Goal: Task Accomplishment & Management: Manage account settings

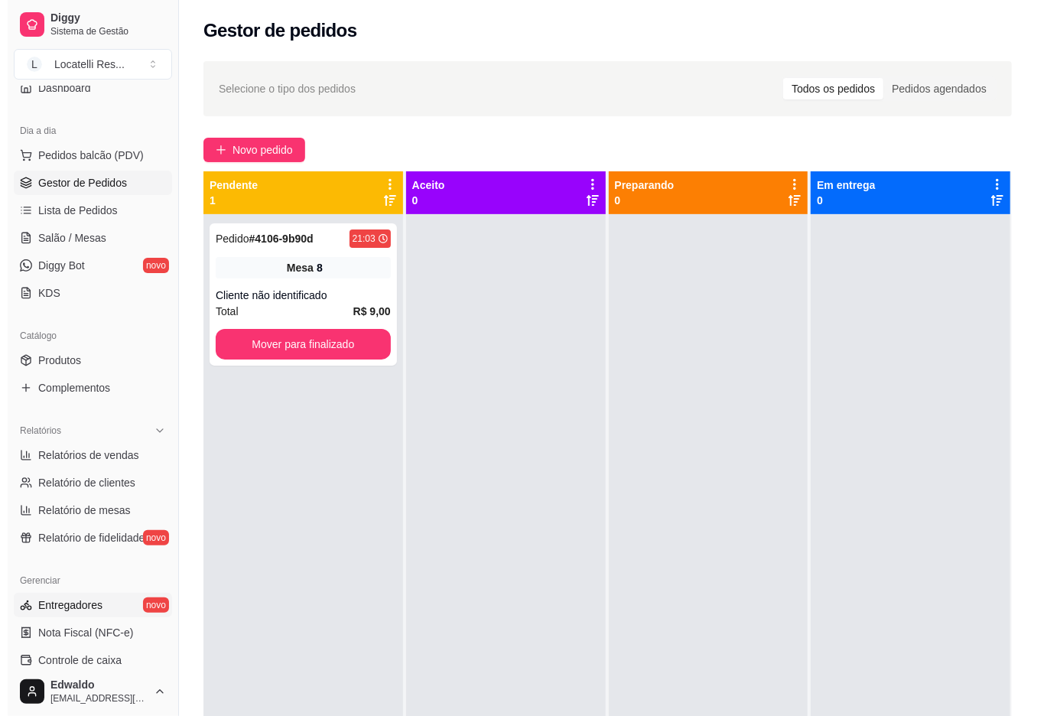
scroll to position [203, 0]
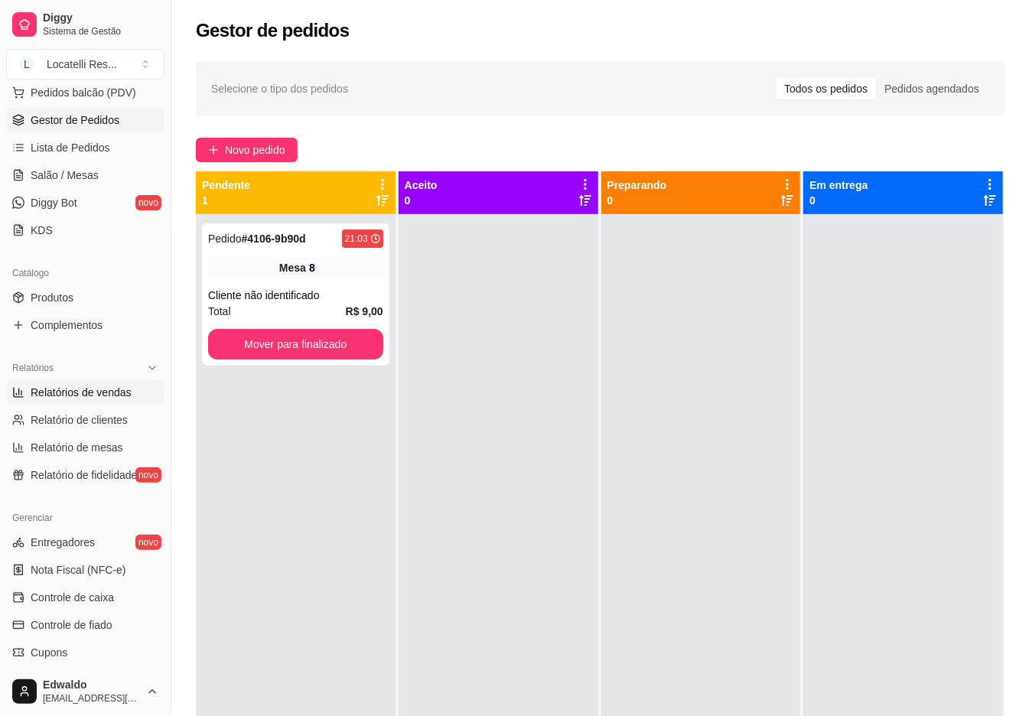
click at [92, 398] on span "Relatórios de vendas" at bounding box center [81, 392] width 101 height 15
select select "ALL"
select select "0"
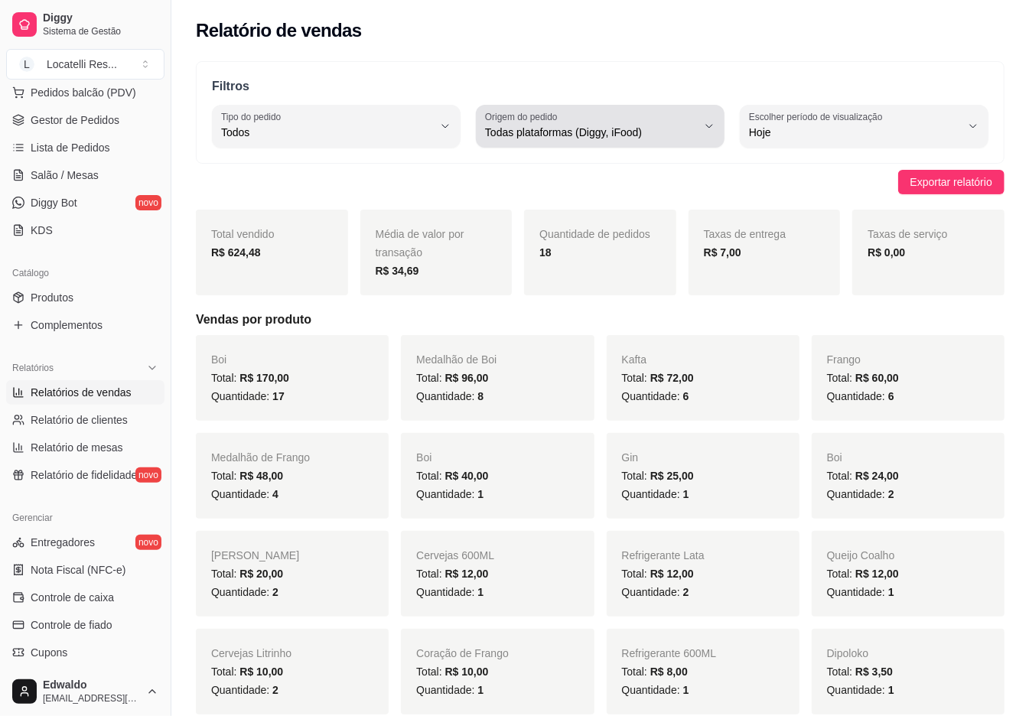
click at [622, 122] on div "Todas plataformas (Diggy, iFood)" at bounding box center [591, 126] width 212 height 31
click at [541, 199] on span "Diggy" at bounding box center [593, 194] width 200 height 15
type input "DIGGY"
select select "DIGGY"
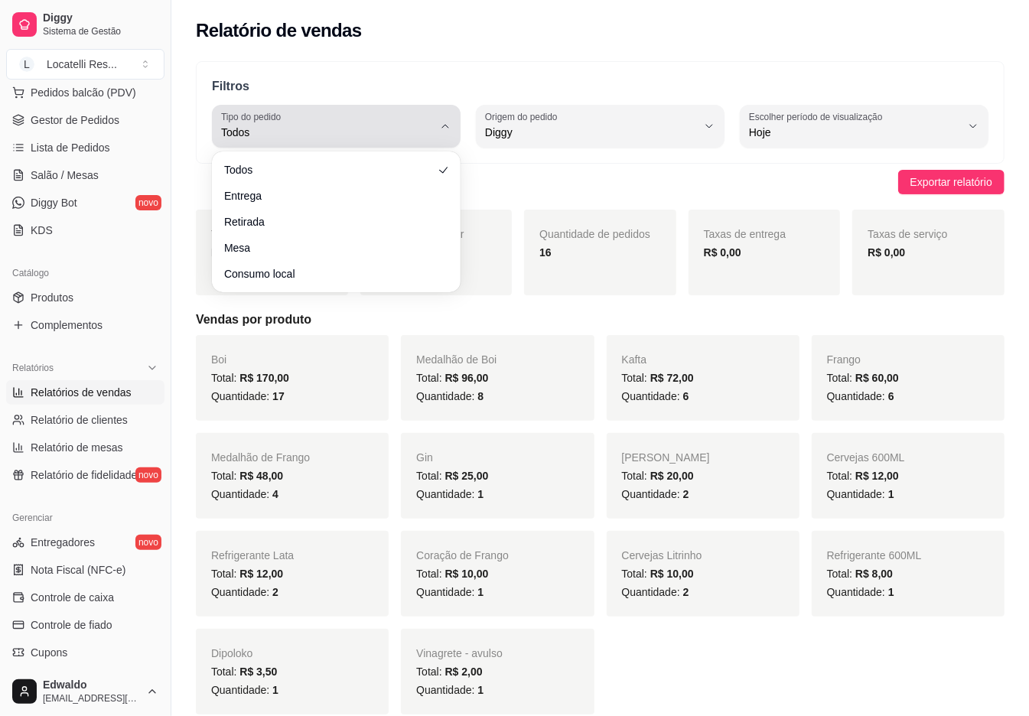
click at [266, 138] on span "Todos" at bounding box center [327, 132] width 212 height 15
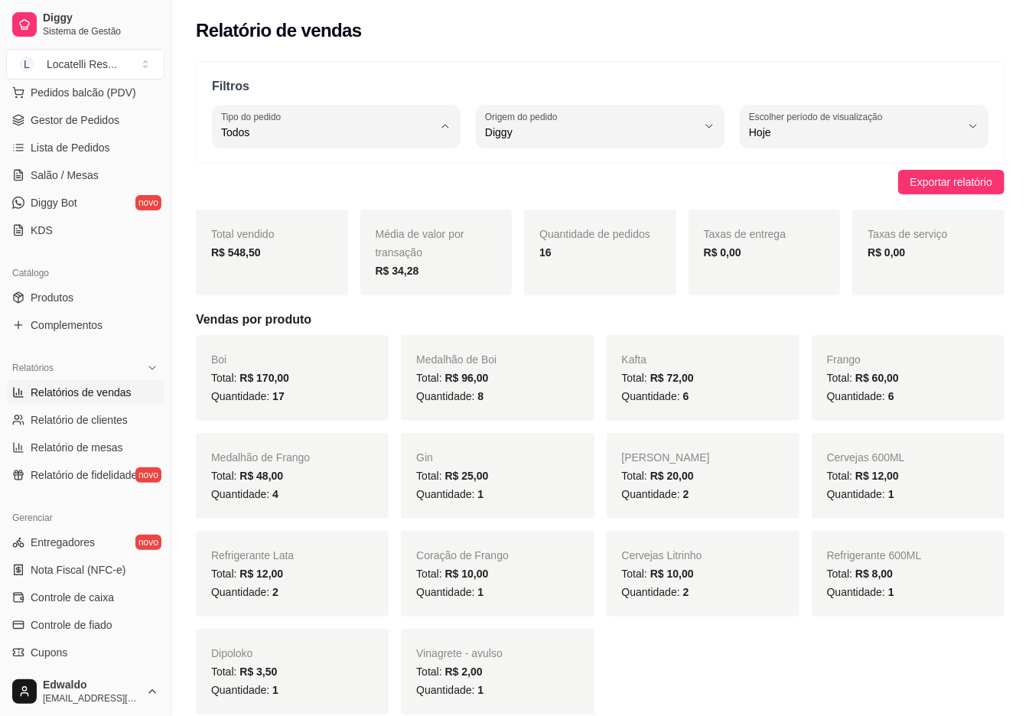
click at [262, 200] on span "Entrega" at bounding box center [329, 194] width 200 height 15
type input "DELIVERY"
select select "DELIVERY"
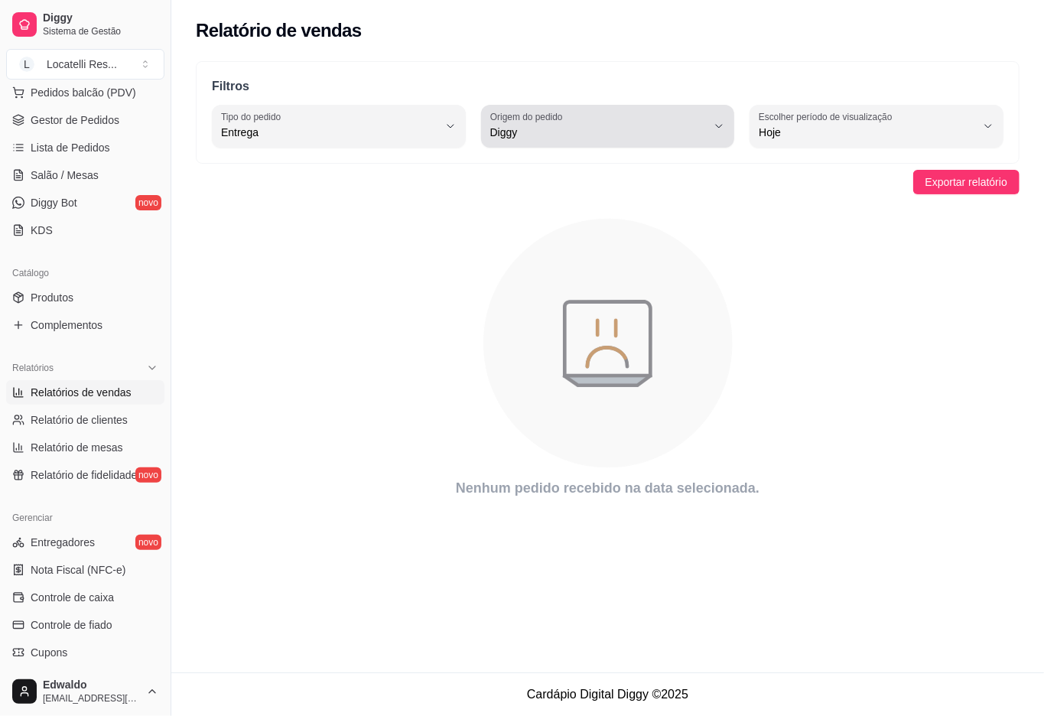
click at [534, 135] on span "Diggy" at bounding box center [598, 132] width 217 height 15
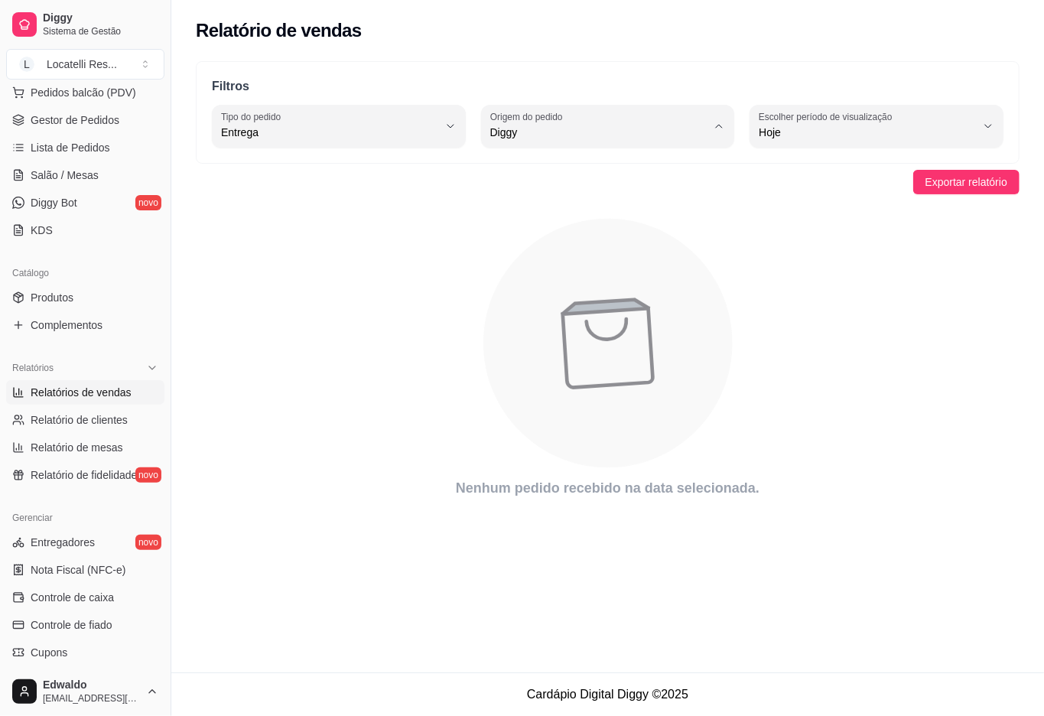
click at [530, 213] on li "iFood" at bounding box center [608, 219] width 232 height 24
type input "IFOOD"
select select "IFOOD"
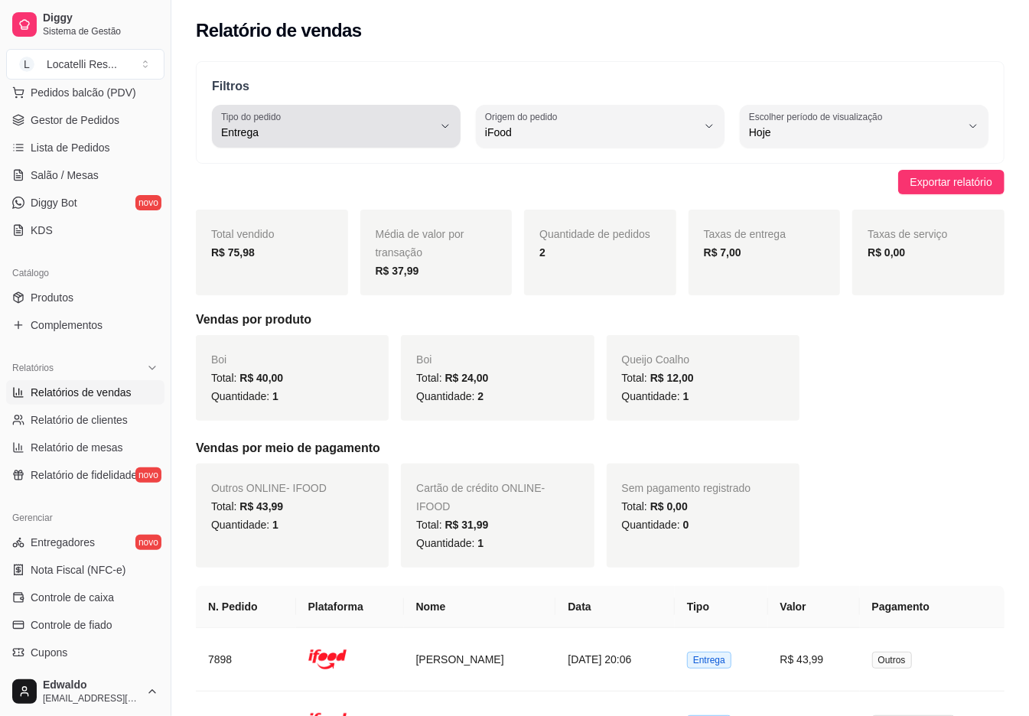
click at [252, 120] on label "Tipo do pedido" at bounding box center [253, 116] width 65 height 13
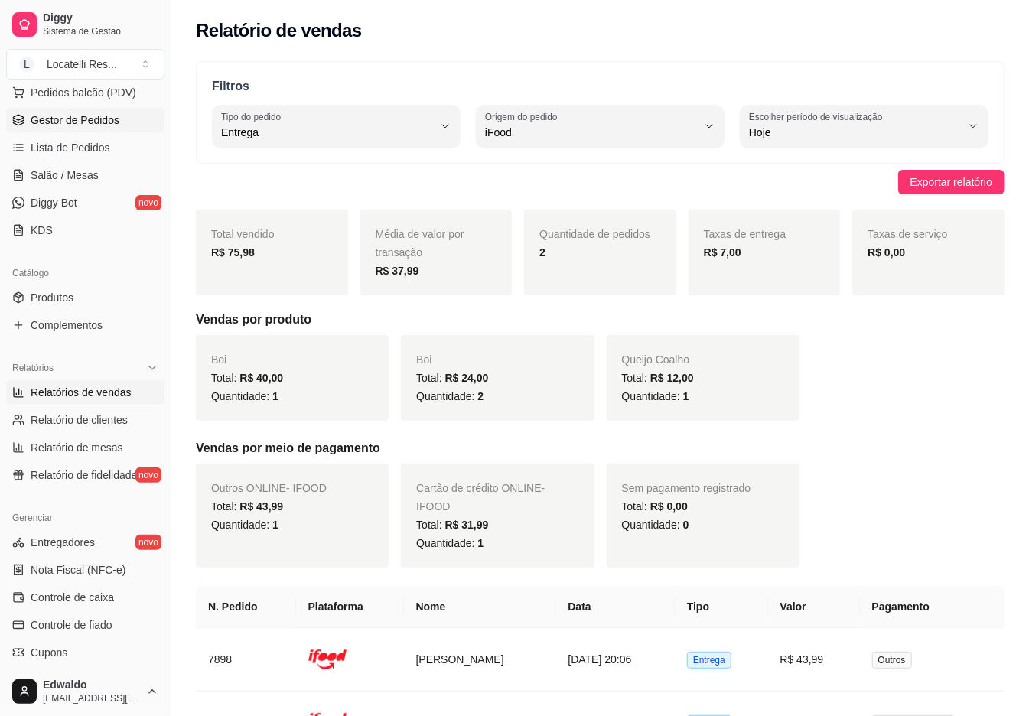
click at [57, 125] on span "Gestor de Pedidos" at bounding box center [75, 119] width 89 height 15
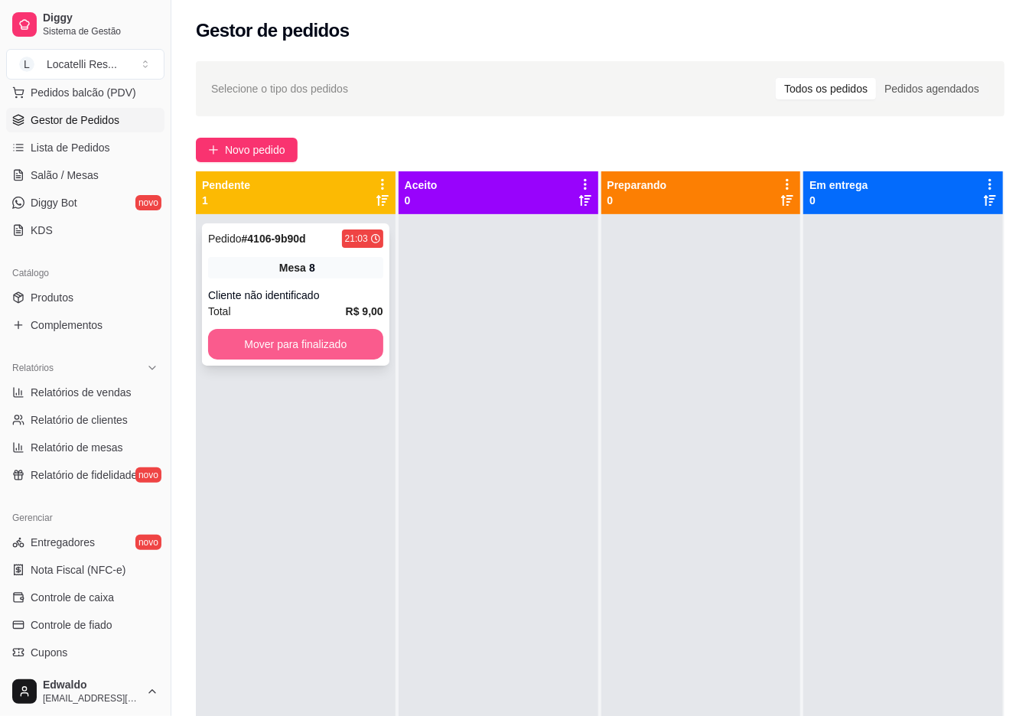
click at [252, 343] on button "Mover para finalizado" at bounding box center [295, 344] width 175 height 31
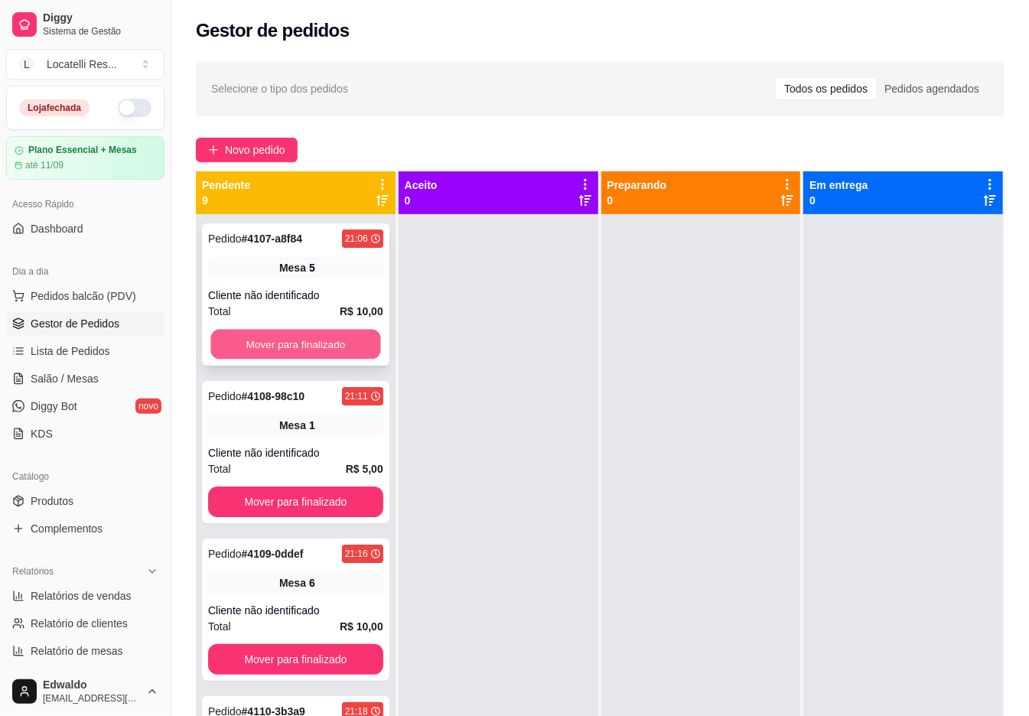
click at [295, 331] on button "Mover para finalizado" at bounding box center [295, 345] width 170 height 30
click at [304, 343] on button "Mover para finalizado" at bounding box center [295, 344] width 175 height 31
click at [304, 343] on button "Mover para finalizado" at bounding box center [295, 345] width 170 height 30
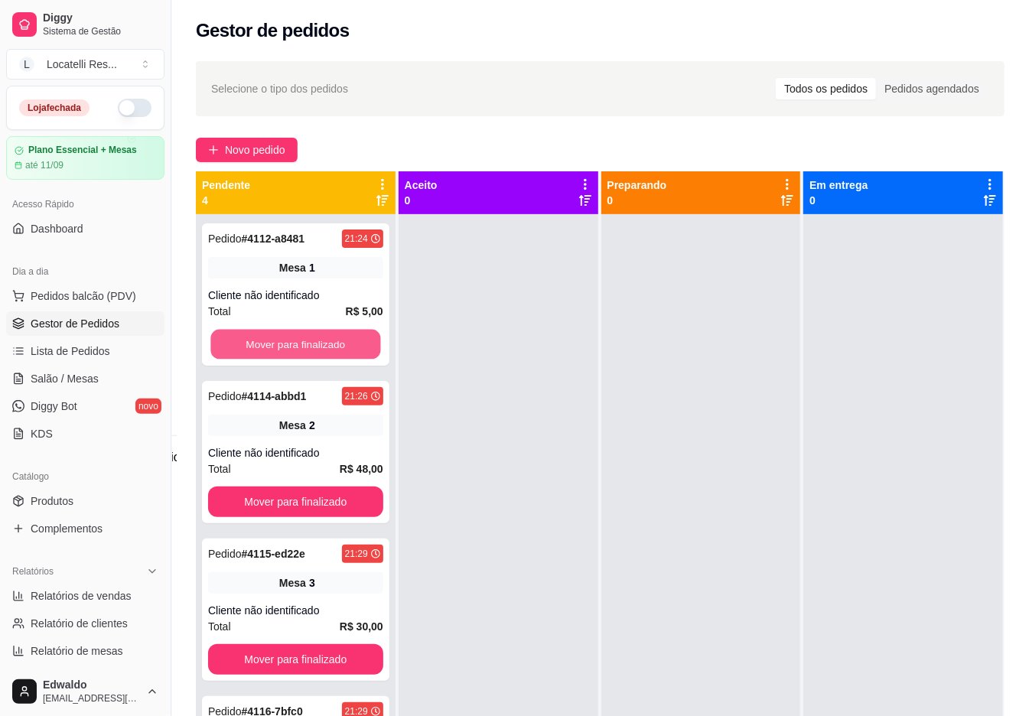
click at [304, 343] on button "Mover para finalizado" at bounding box center [295, 345] width 170 height 30
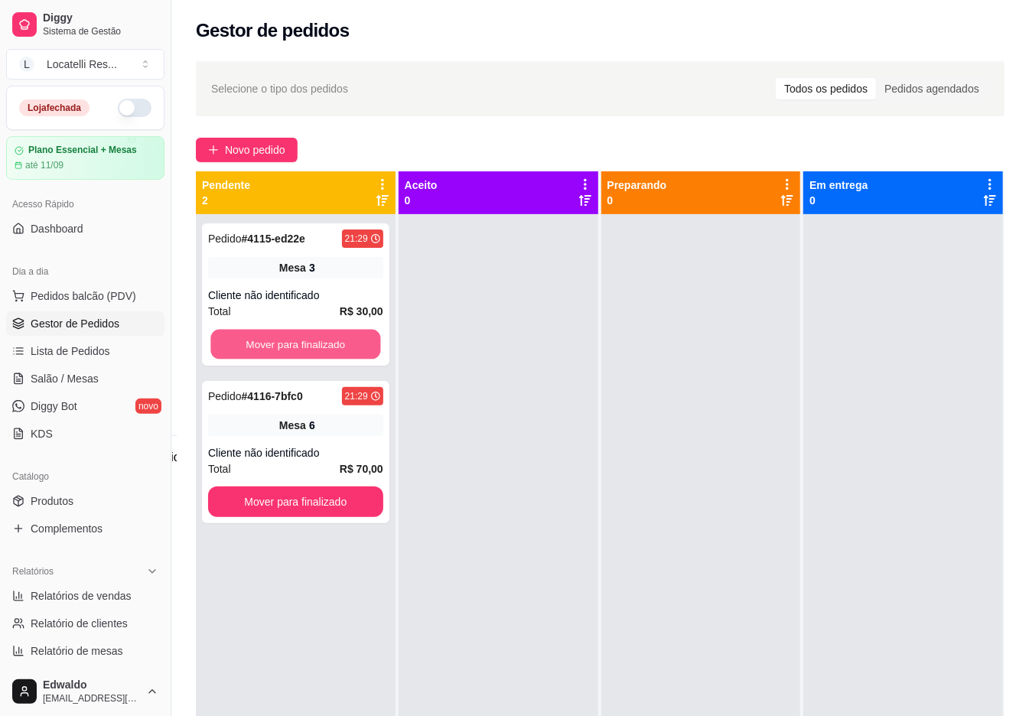
click at [304, 343] on button "Mover para finalizado" at bounding box center [295, 345] width 170 height 30
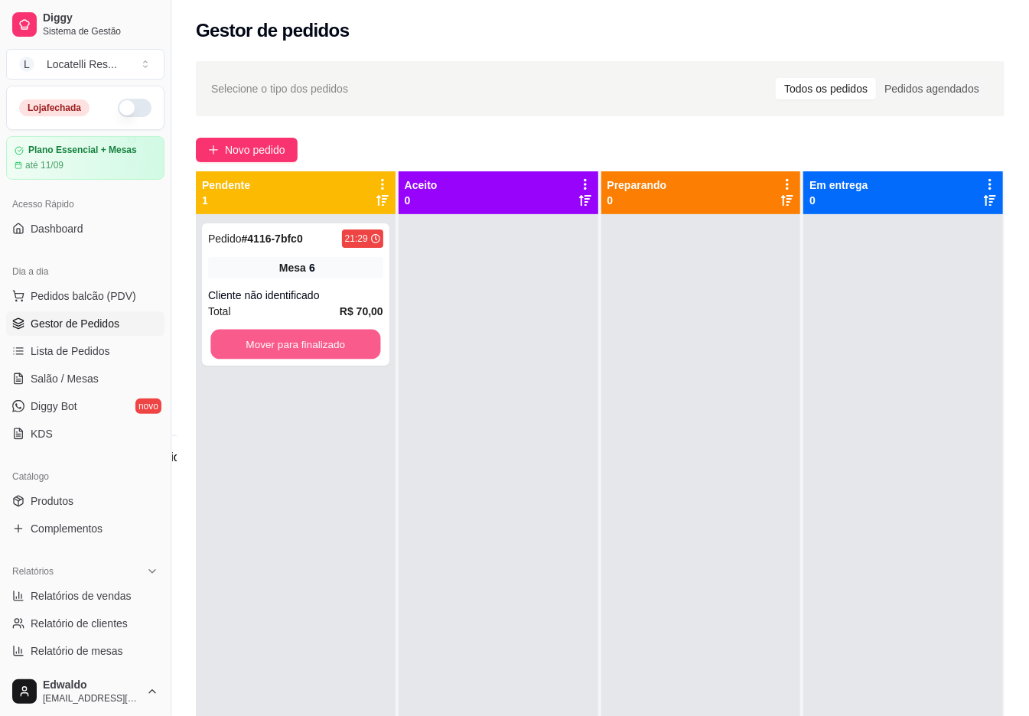
click at [306, 343] on button "Mover para finalizado" at bounding box center [295, 345] width 170 height 30
click at [255, 340] on button "Mover para finalizado" at bounding box center [295, 345] width 170 height 30
click at [265, 328] on div "Pedido # 4118-e32c1 21:50 Mesa 7 Cliente não identificado Total R$ 10,00 Mover …" at bounding box center [295, 294] width 187 height 142
click at [277, 340] on button "Mover para finalizado" at bounding box center [295, 344] width 175 height 31
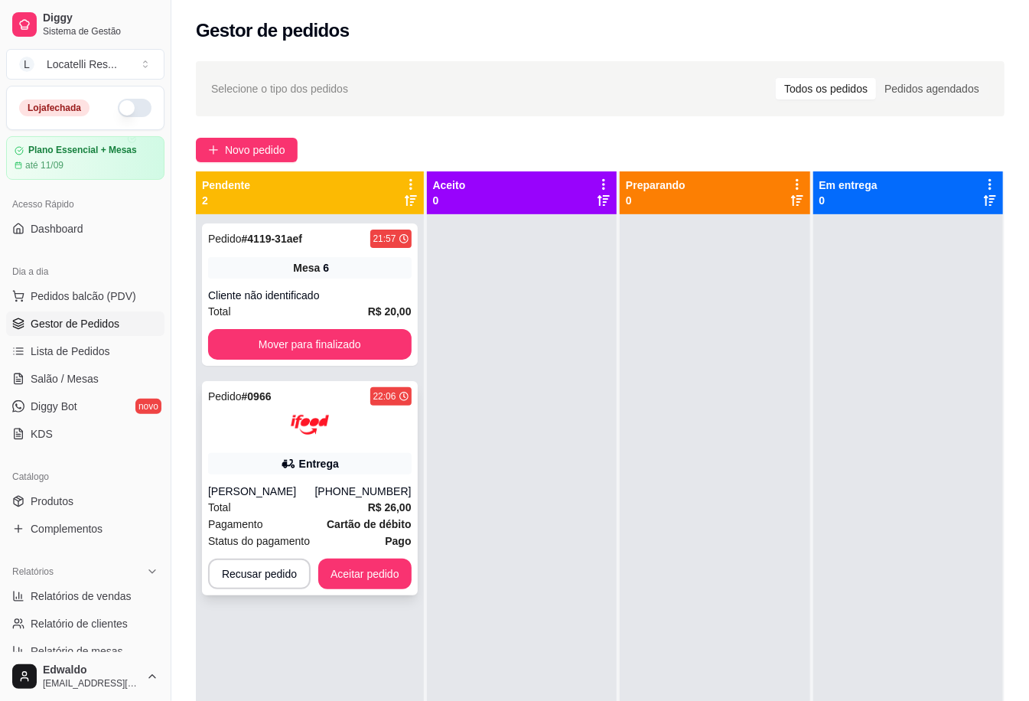
click at [379, 473] on div "Entrega" at bounding box center [309, 463] width 203 height 21
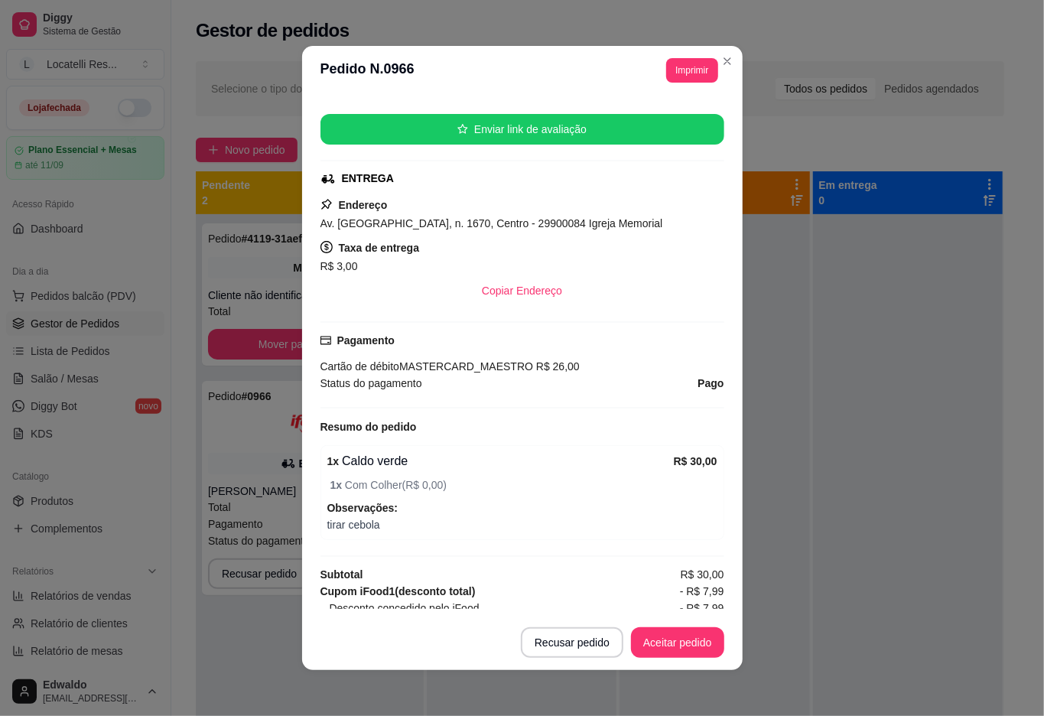
scroll to position [315, 0]
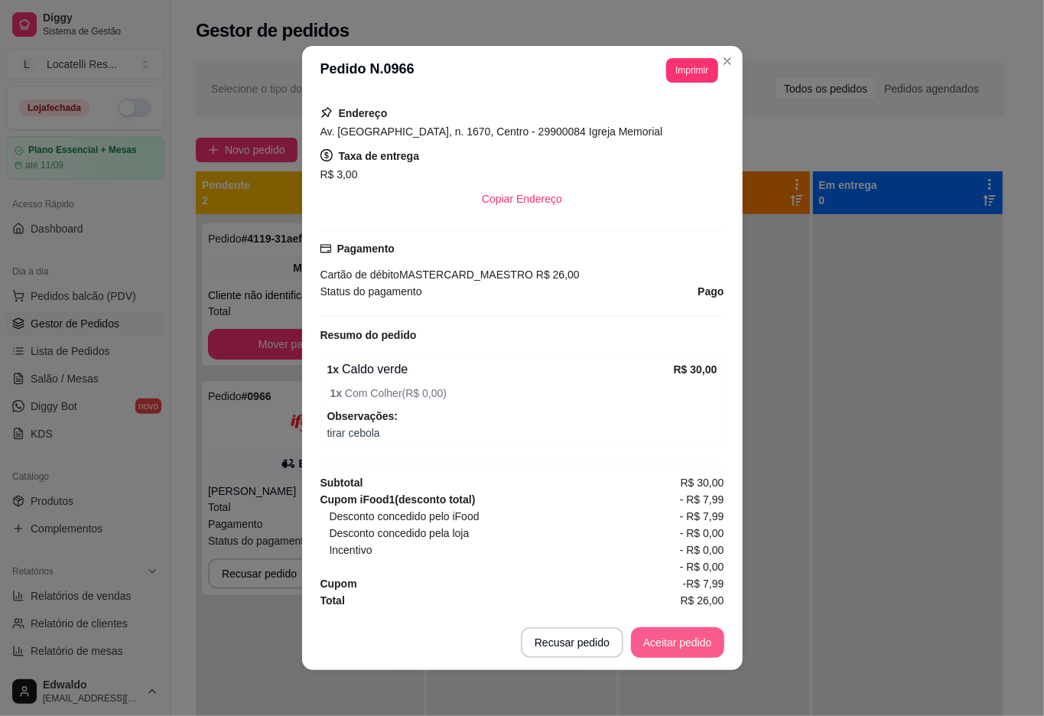
click at [675, 650] on button "Aceitar pedido" at bounding box center [677, 642] width 93 height 31
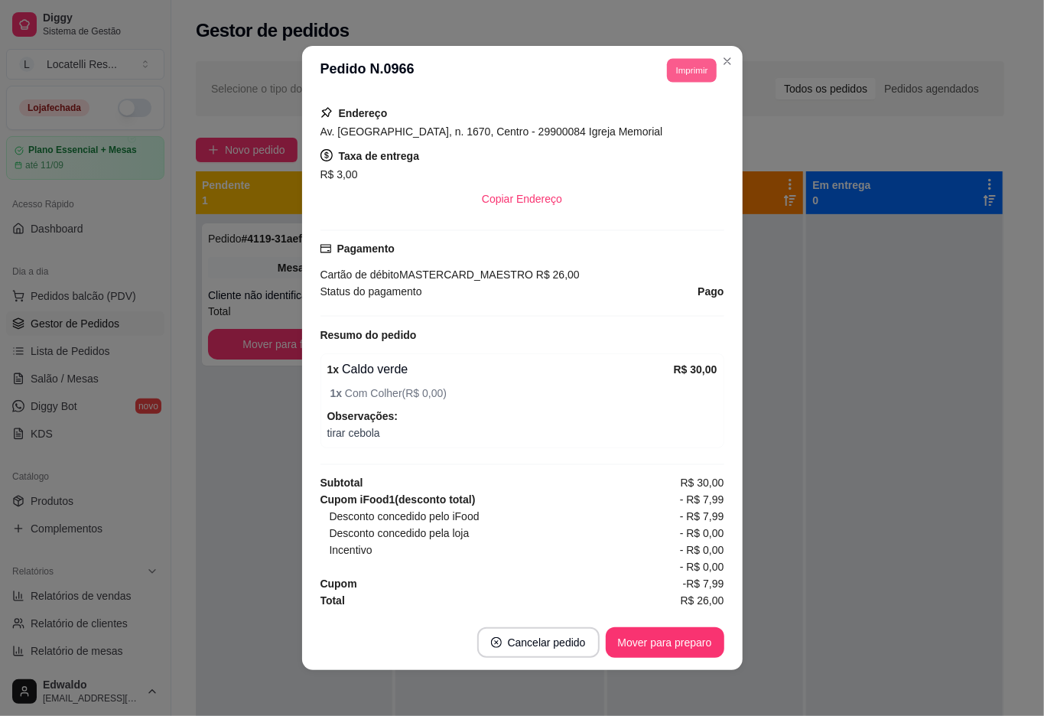
click at [685, 80] on button "Imprimir" at bounding box center [692, 70] width 50 height 24
click at [659, 130] on button "IMPRESSORA pc" at bounding box center [656, 124] width 111 height 24
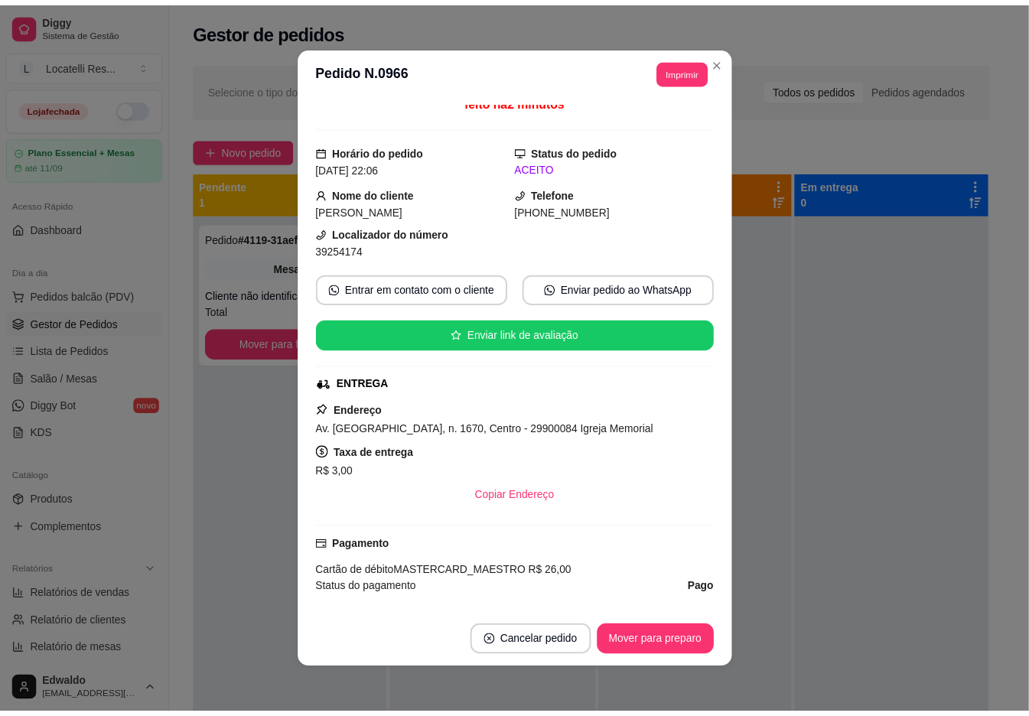
scroll to position [0, 0]
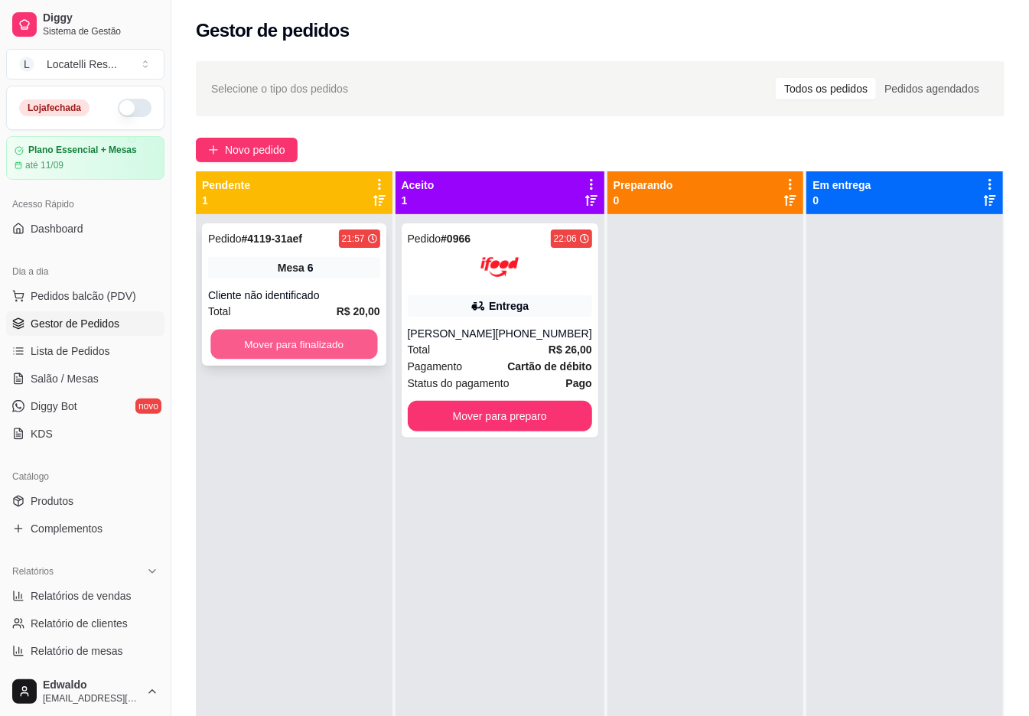
click at [266, 343] on button "Mover para finalizado" at bounding box center [293, 345] width 167 height 30
click at [217, 364] on div "Pedido # 4121-ef377 22:12 Mesa 6 Cliente não identificado Total R$ 10,00 Mover …" at bounding box center [294, 294] width 184 height 142
click at [303, 347] on button "Mover para finalizado" at bounding box center [293, 345] width 167 height 30
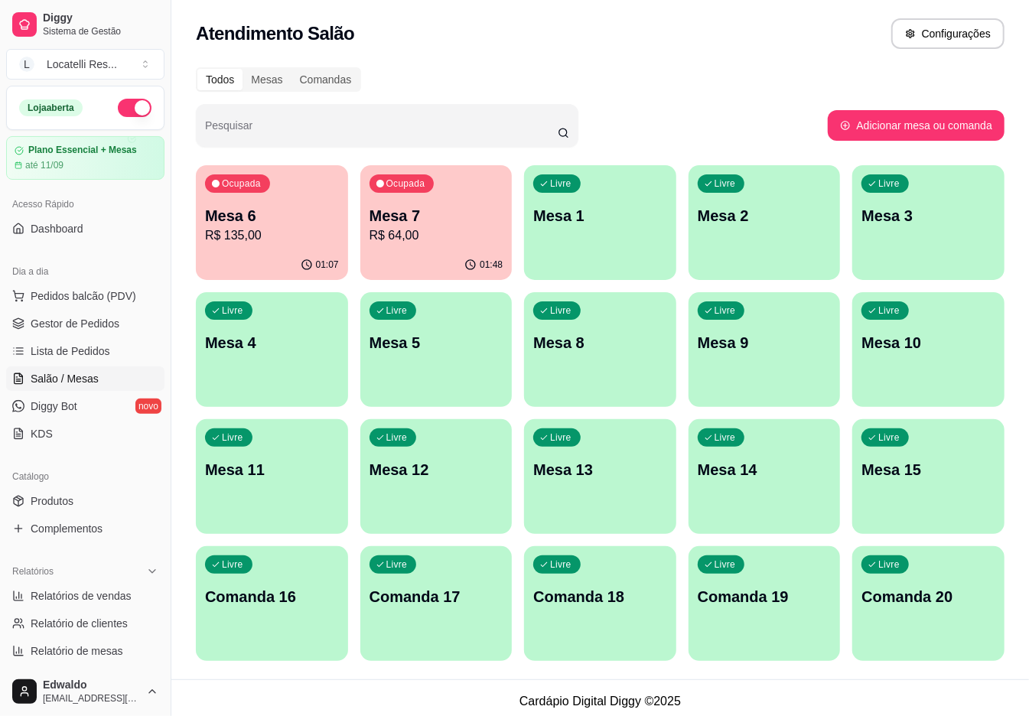
click at [252, 220] on p "Mesa 6" at bounding box center [272, 215] width 134 height 21
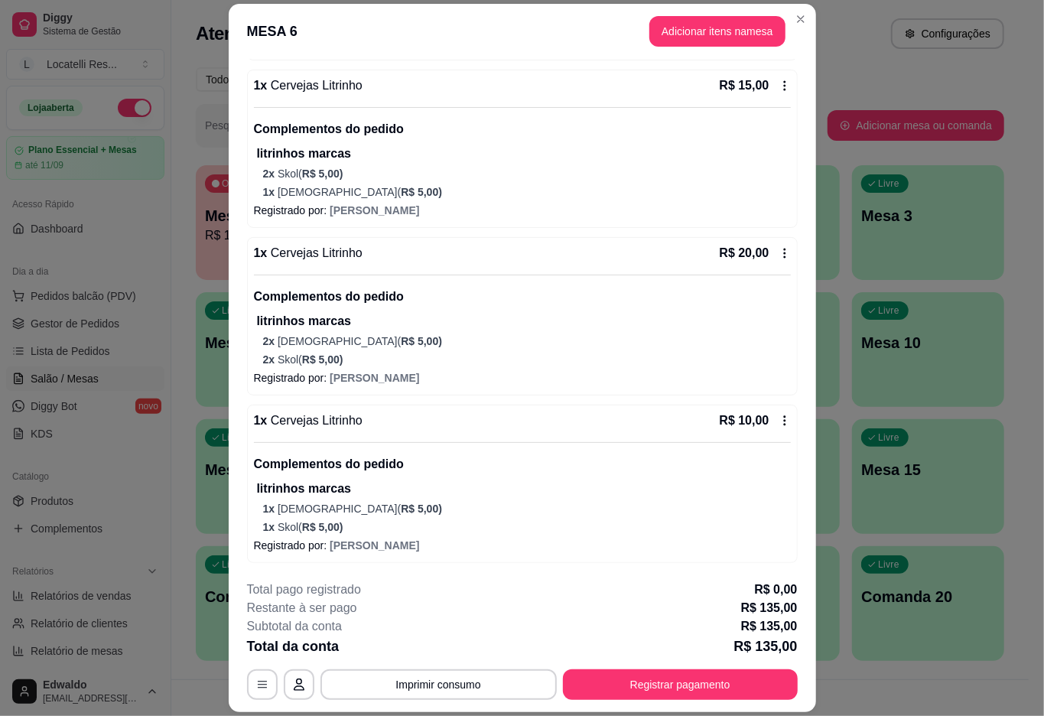
scroll to position [622, 0]
click at [639, 680] on button "Registrar pagamento" at bounding box center [680, 685] width 228 height 30
click at [597, 679] on button "Registrar pagamento" at bounding box center [680, 685] width 228 height 30
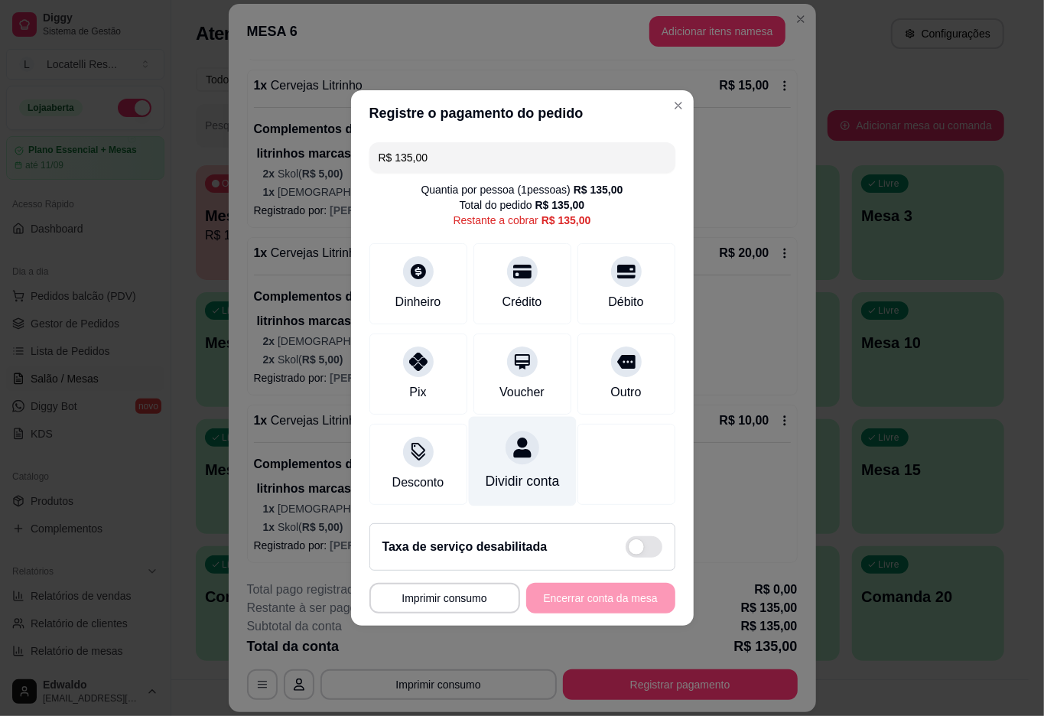
click at [515, 450] on div at bounding box center [523, 448] width 34 height 34
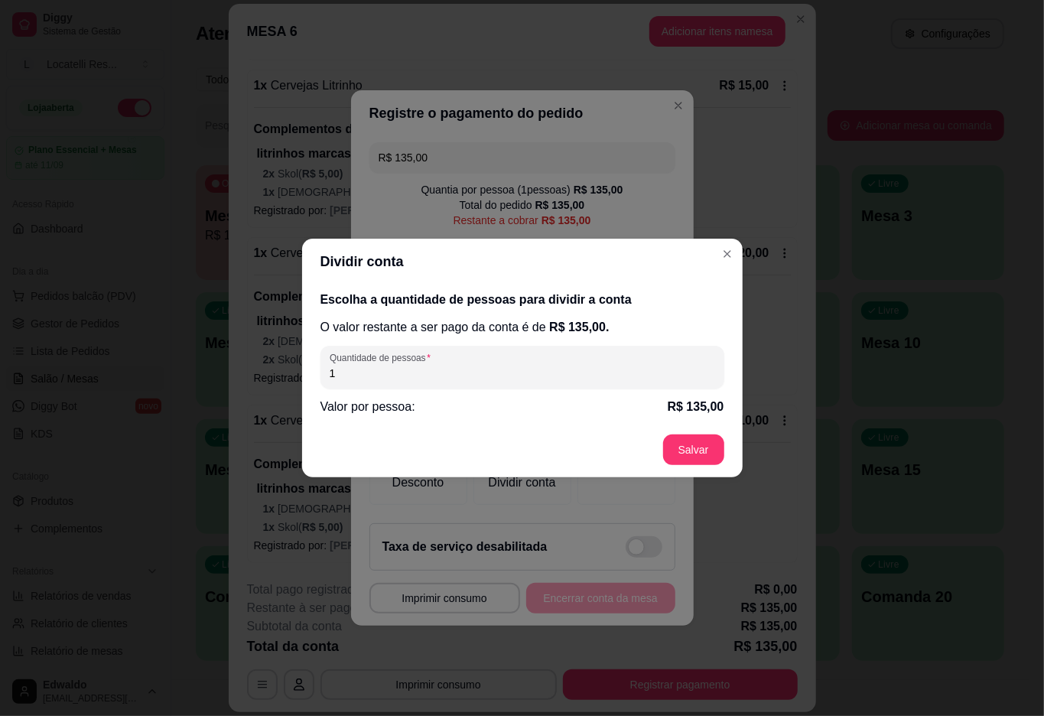
click at [343, 375] on input "1" at bounding box center [522, 373] width 385 height 15
type input "3"
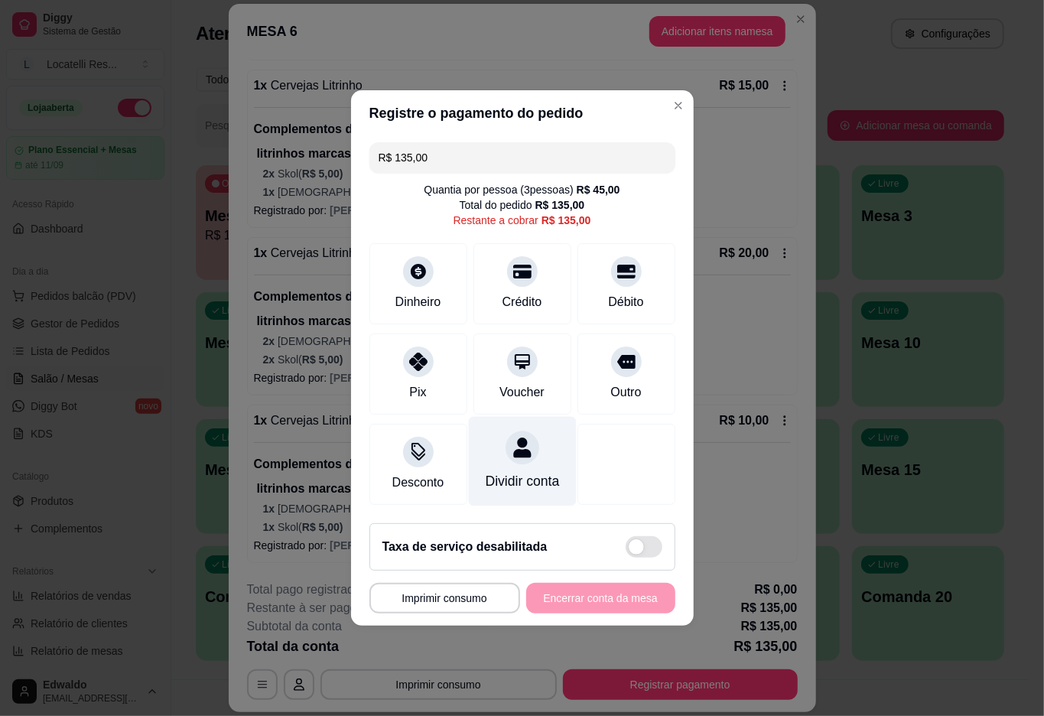
click at [518, 444] on icon at bounding box center [522, 447] width 18 height 20
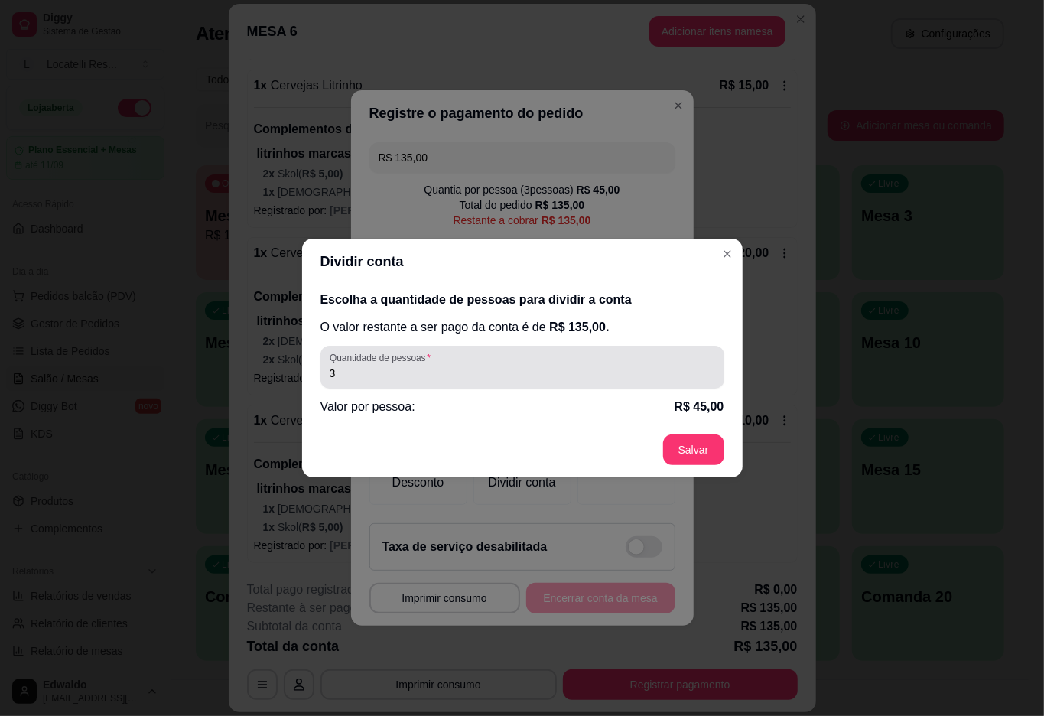
click at [393, 377] on input "3" at bounding box center [522, 373] width 385 height 15
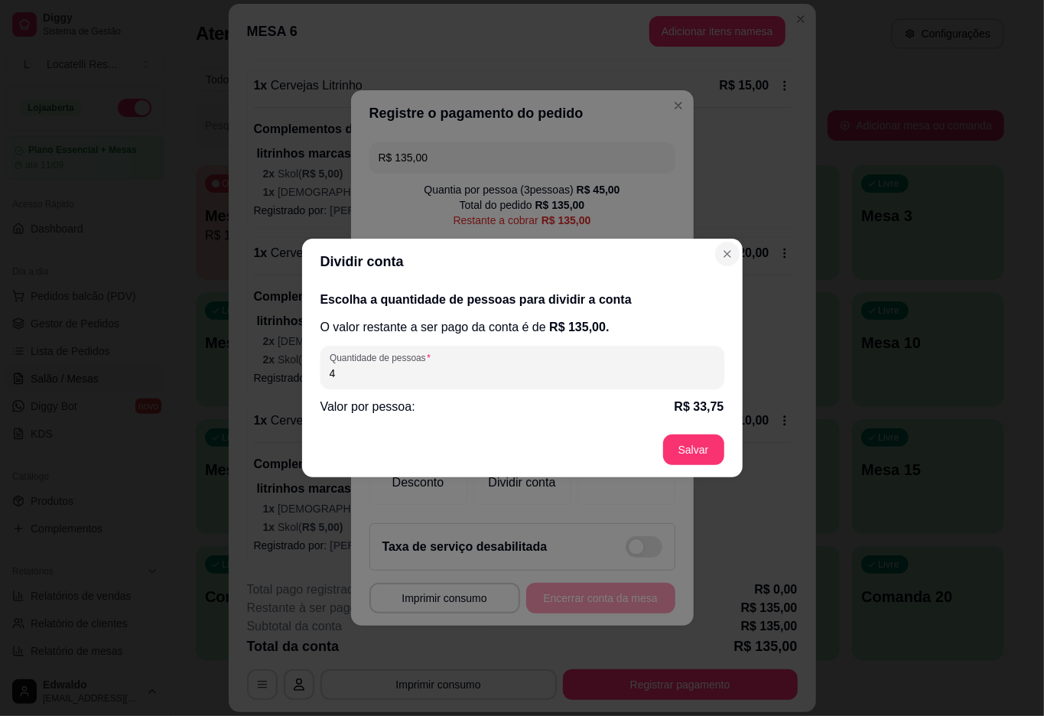
type input "4"
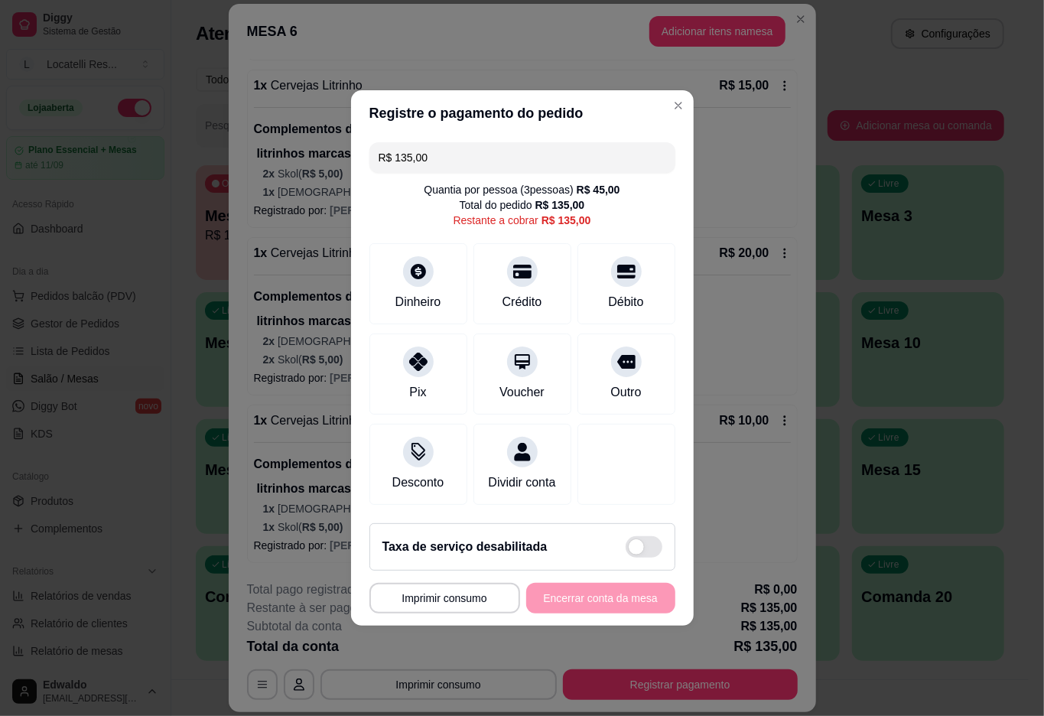
click at [453, 142] on input "R$ 135,00" at bounding box center [523, 157] width 288 height 31
click at [616, 260] on icon at bounding box center [626, 267] width 20 height 15
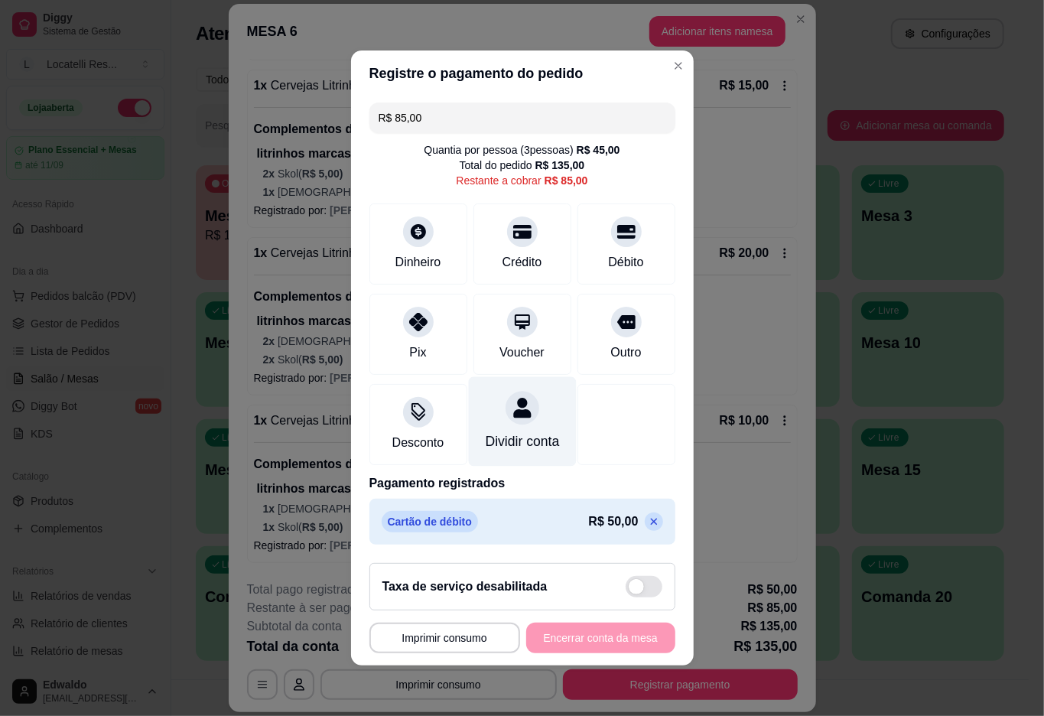
click at [512, 398] on icon at bounding box center [522, 408] width 20 height 20
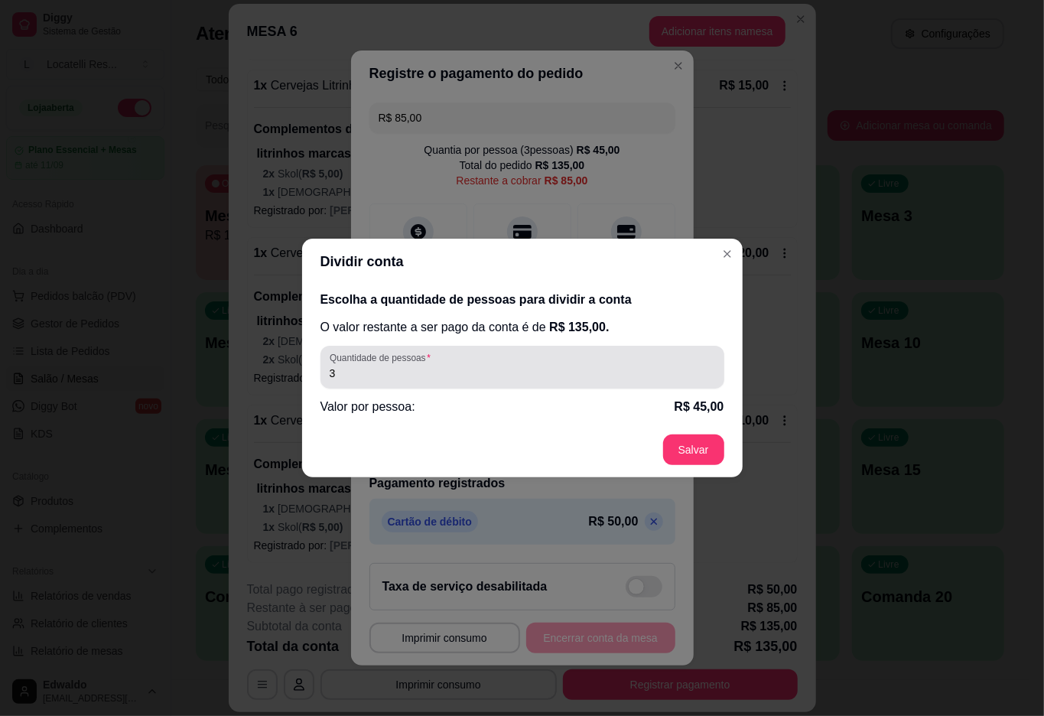
click at [479, 370] on input "3" at bounding box center [522, 373] width 385 height 15
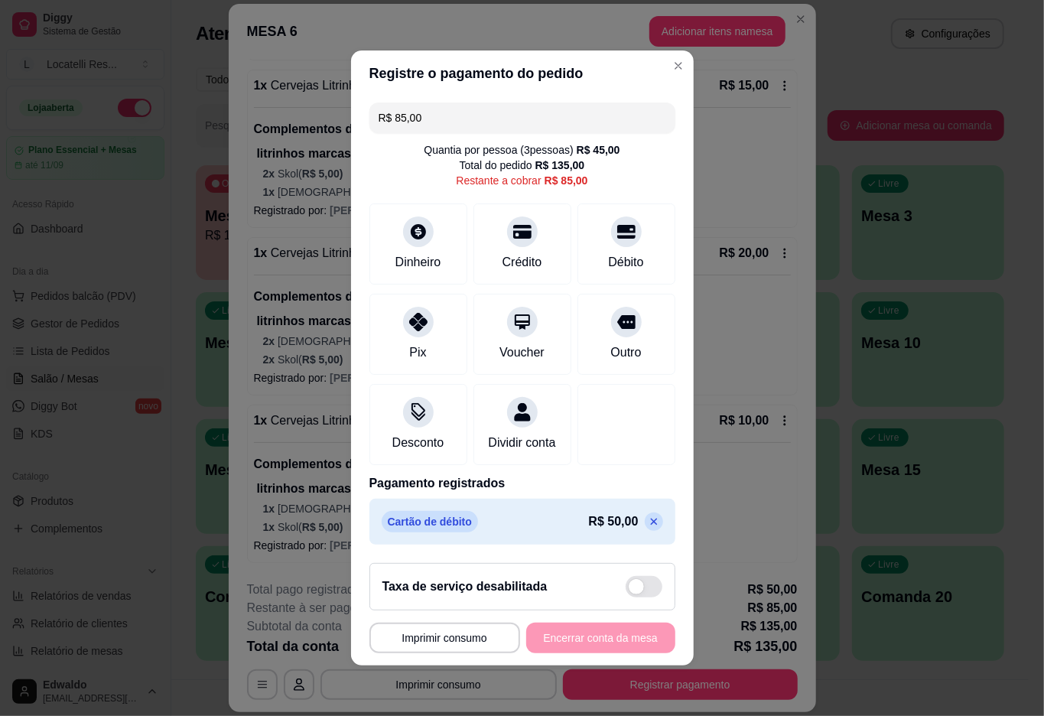
click at [430, 113] on input "R$ 85,00" at bounding box center [523, 117] width 288 height 31
click at [512, 222] on icon at bounding box center [522, 227] width 20 height 15
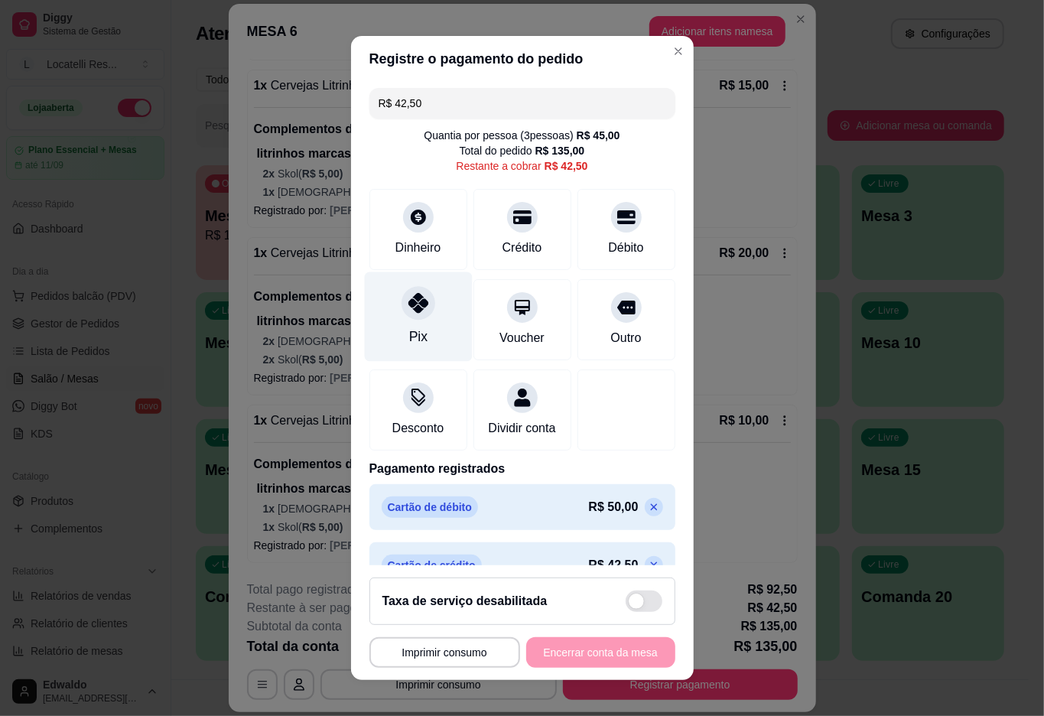
click at [404, 314] on div at bounding box center [419, 303] width 34 height 34
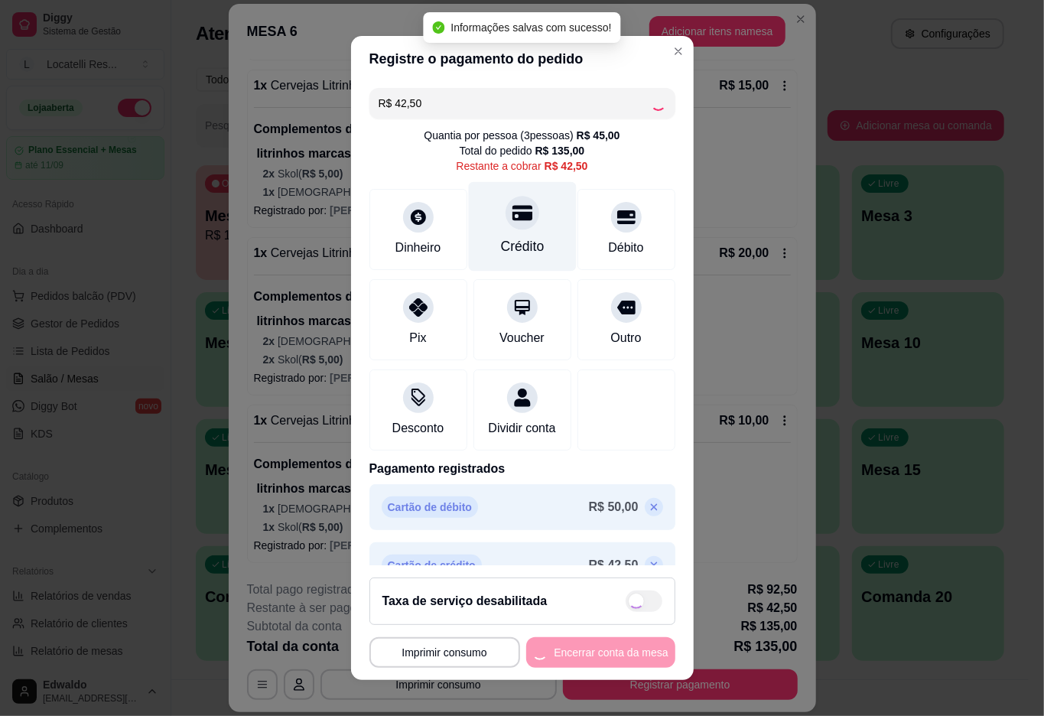
type input "R$ 0,00"
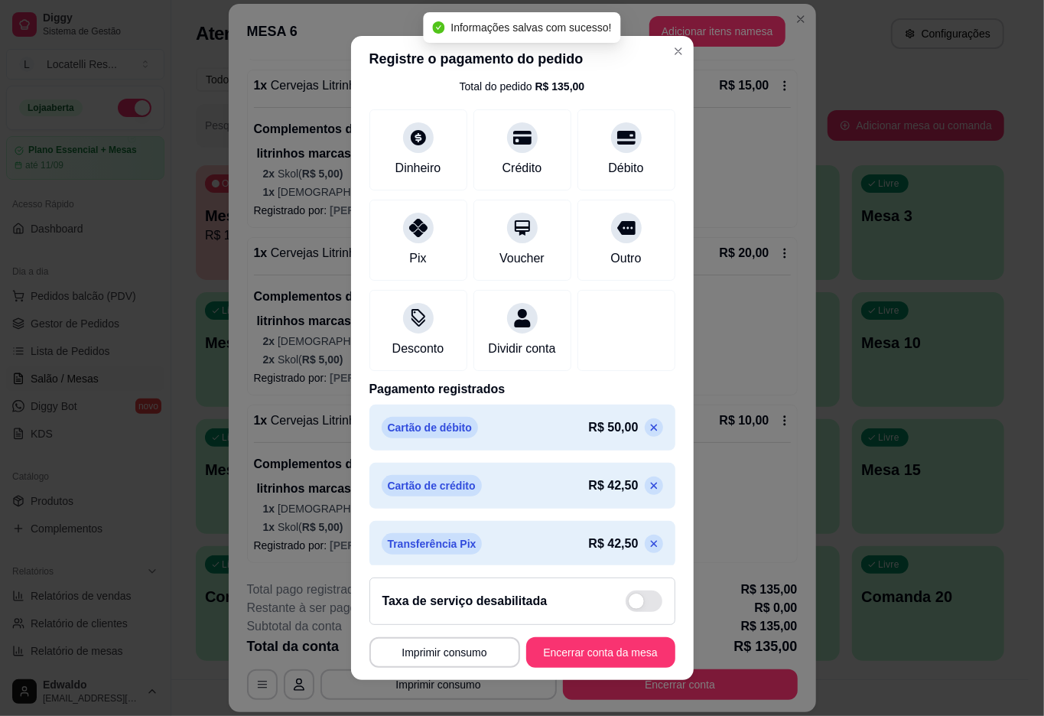
scroll to position [92, 0]
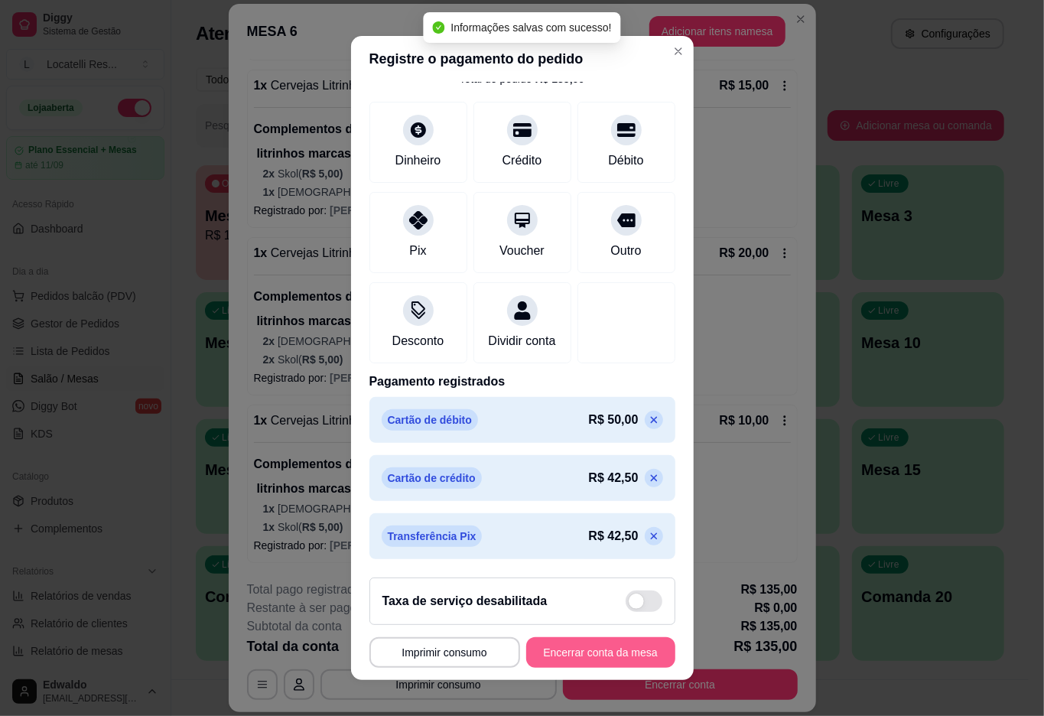
click at [595, 646] on button "Encerrar conta da mesa" at bounding box center [600, 652] width 149 height 31
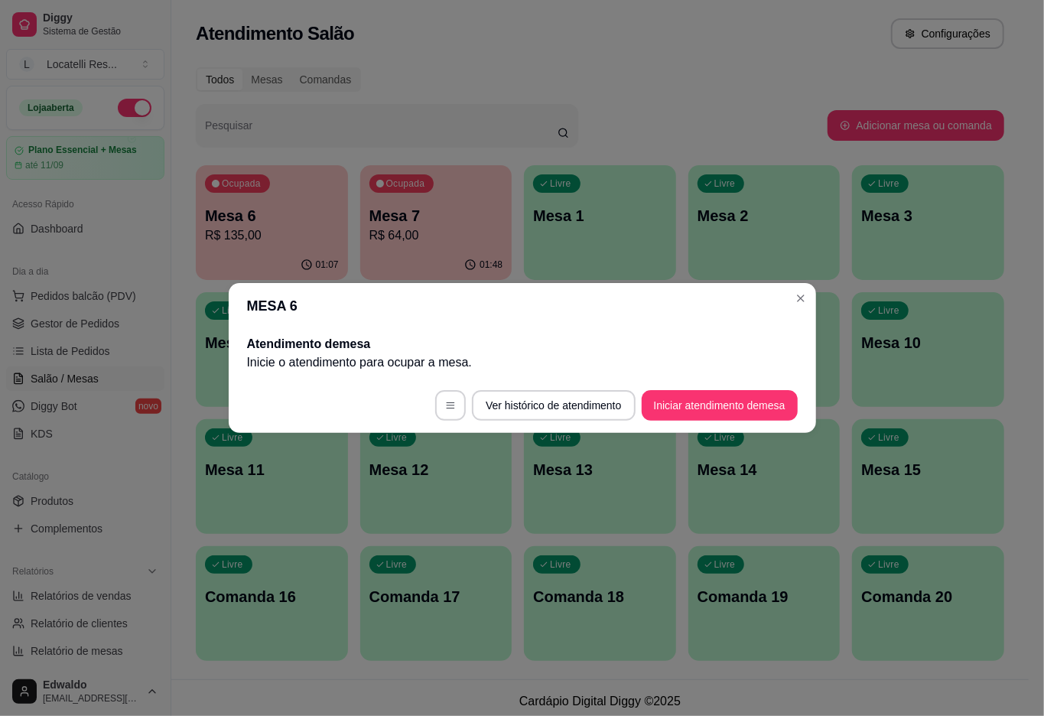
scroll to position [0, 0]
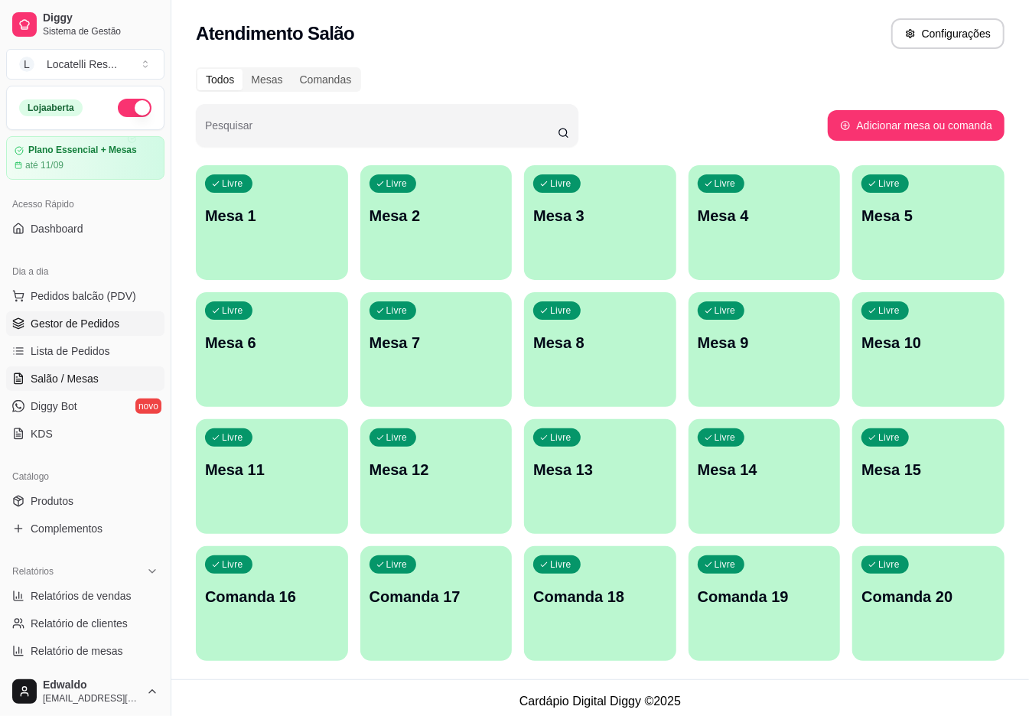
click at [102, 326] on span "Gestor de Pedidos" at bounding box center [75, 323] width 89 height 15
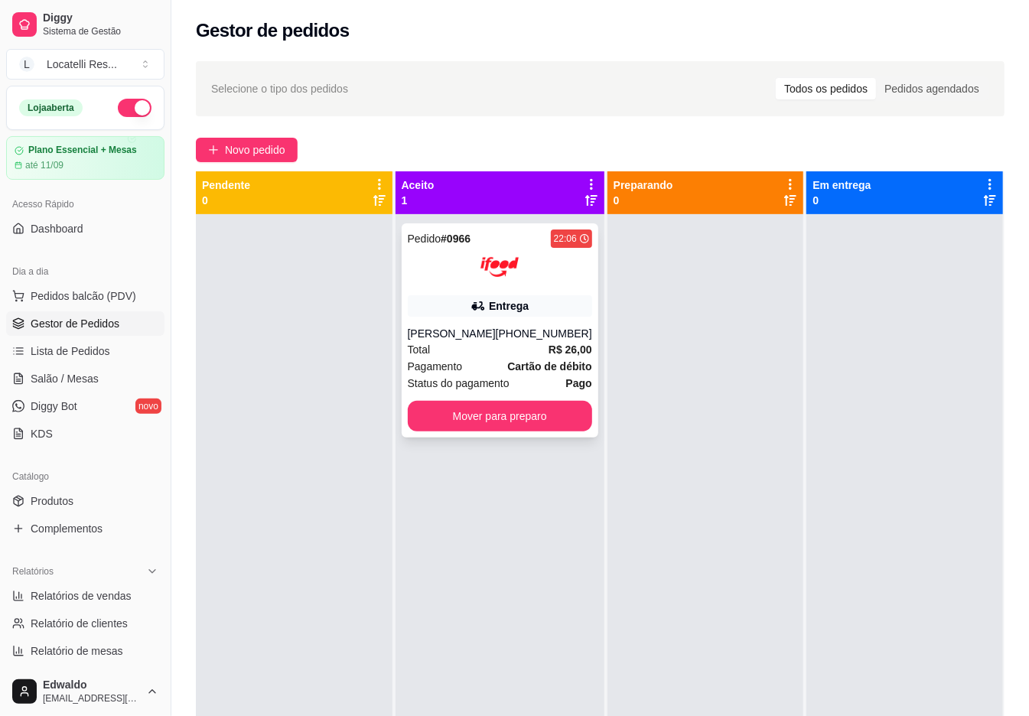
click at [517, 340] on div "[PHONE_NUMBER]" at bounding box center [544, 333] width 96 height 15
click at [486, 423] on button "Mover para preparo" at bounding box center [499, 417] width 179 height 30
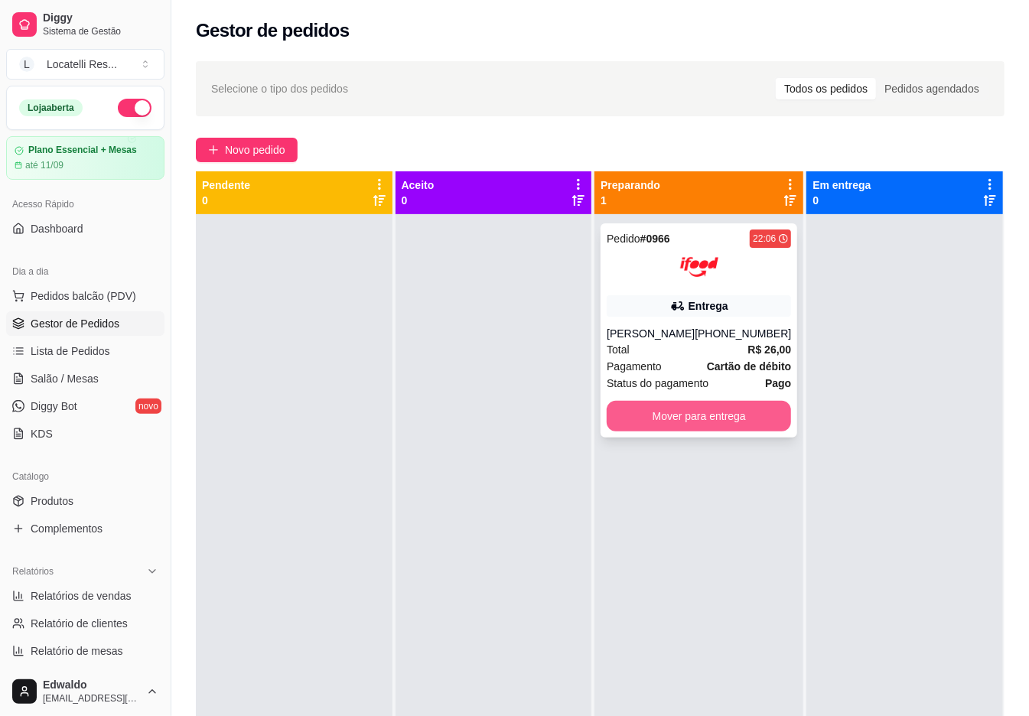
click at [687, 408] on button "Mover para entrega" at bounding box center [698, 416] width 184 height 31
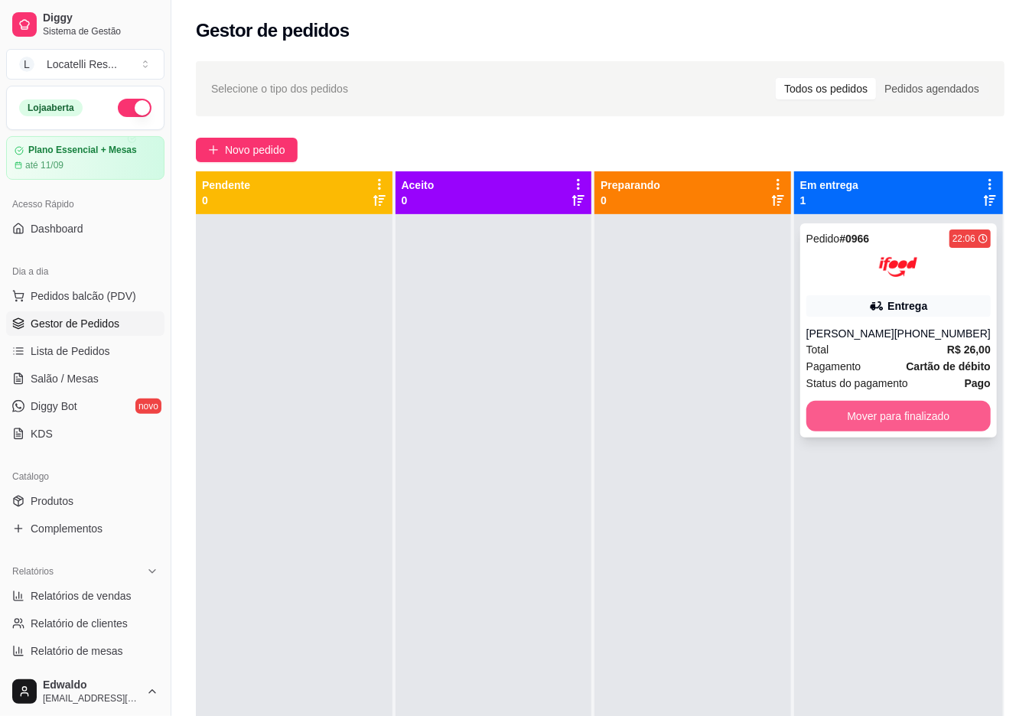
click at [870, 408] on button "Mover para finalizado" at bounding box center [898, 416] width 184 height 31
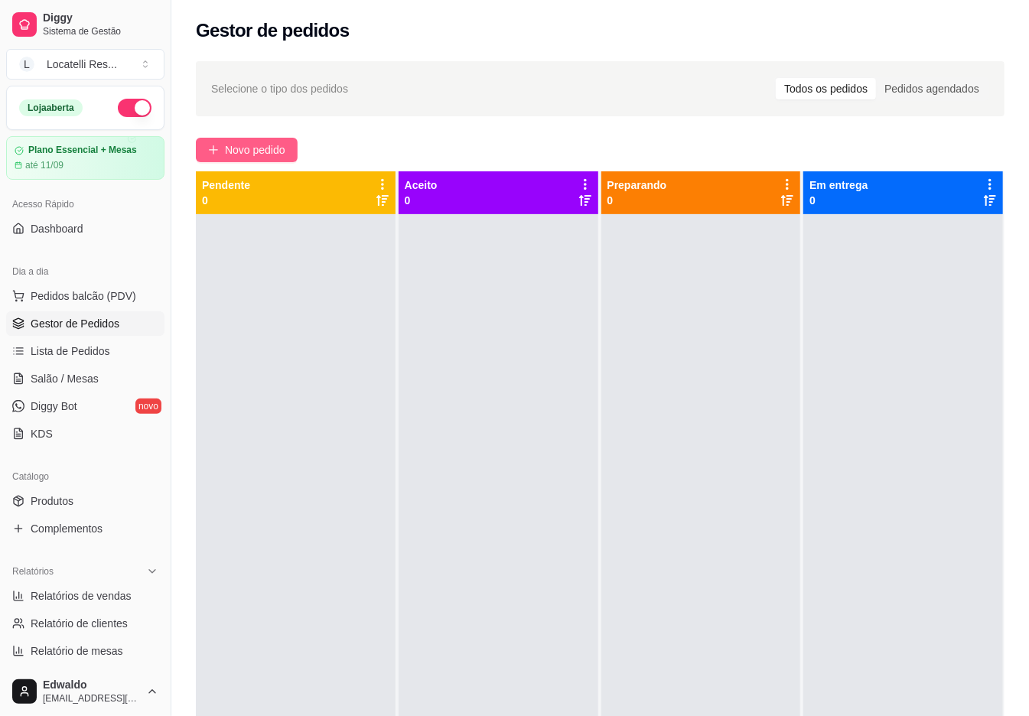
click at [236, 141] on span "Novo pedido" at bounding box center [255, 149] width 60 height 17
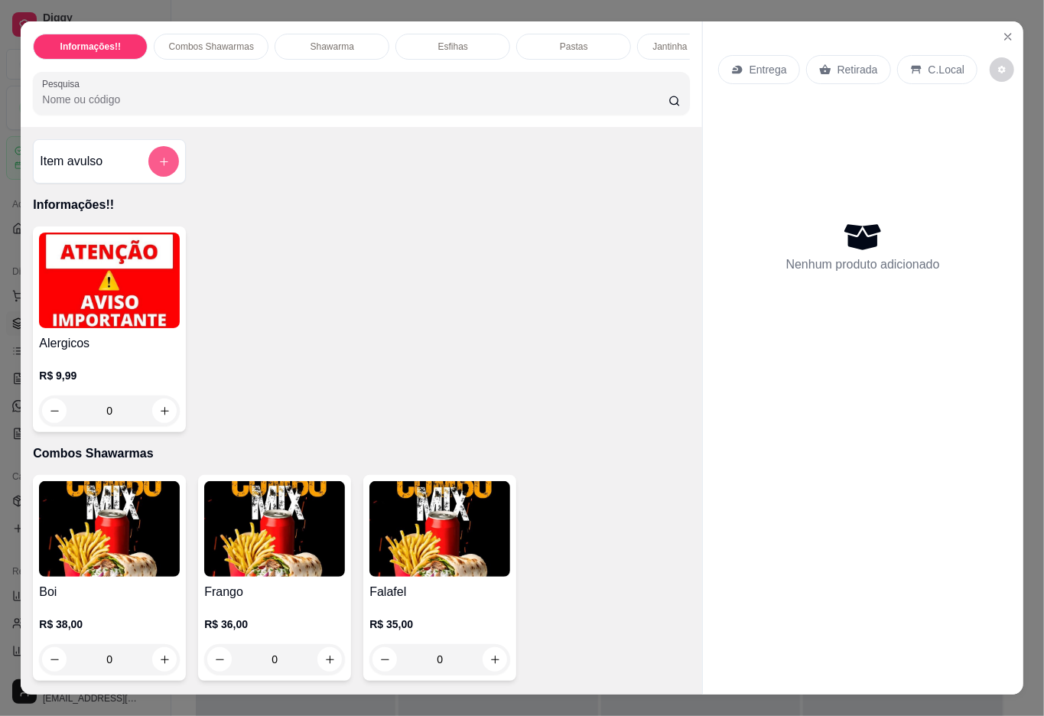
click at [163, 165] on button "add-separate-item" at bounding box center [163, 161] width 31 height 31
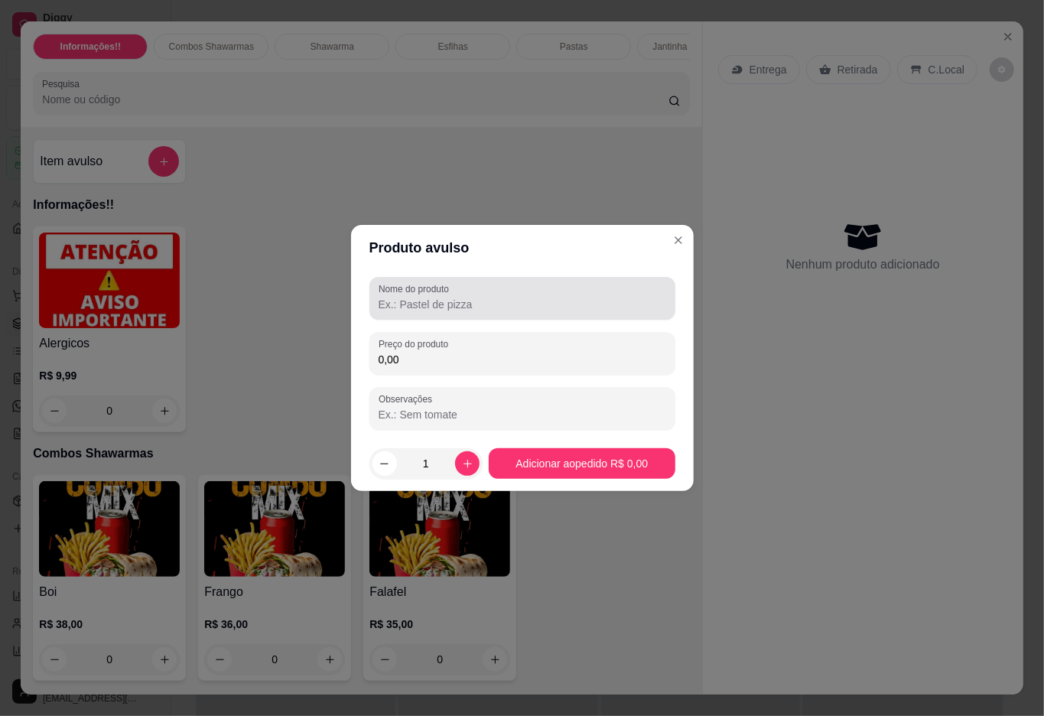
click at [529, 288] on div at bounding box center [523, 298] width 288 height 31
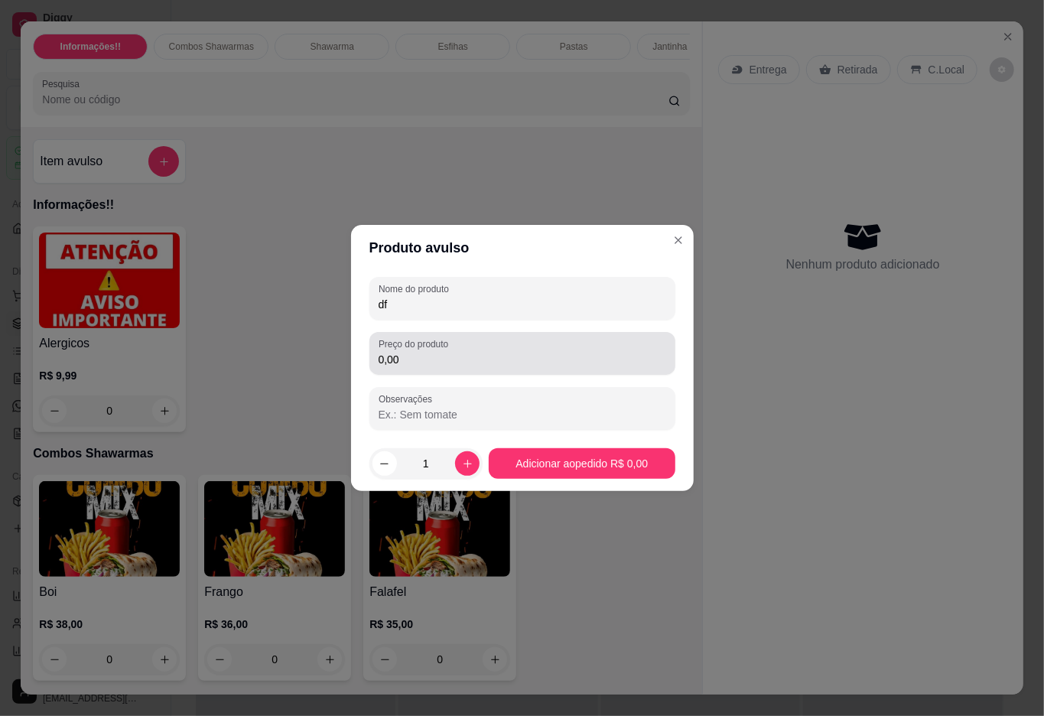
type input "df"
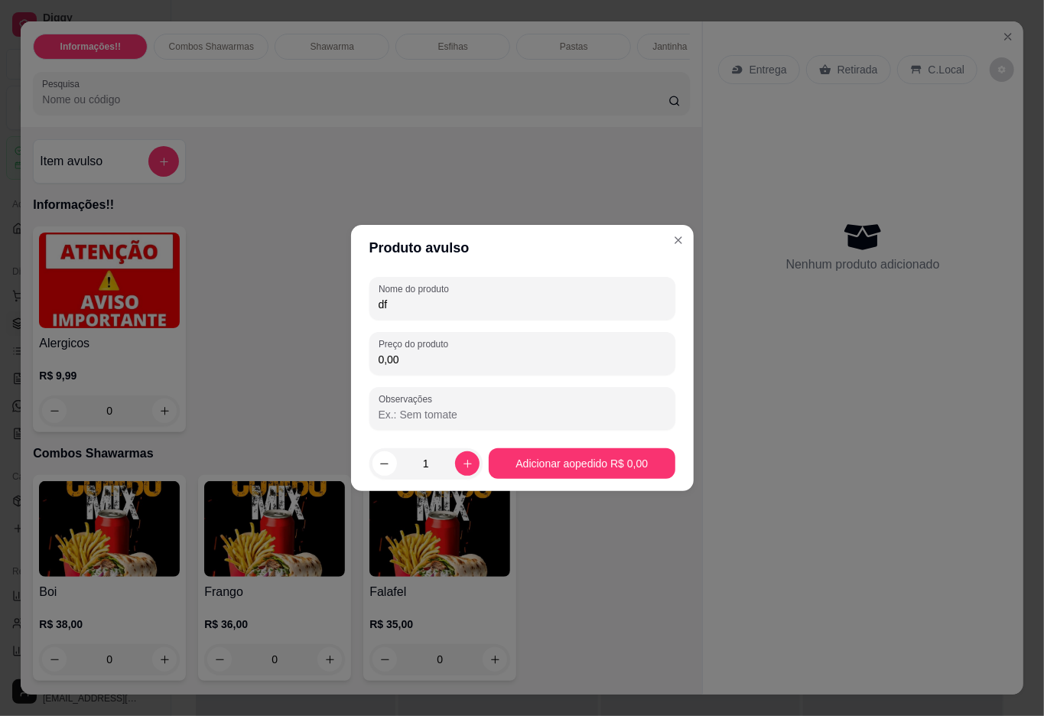
click at [425, 352] on input "0,00" at bounding box center [523, 359] width 288 height 15
type input "72,00"
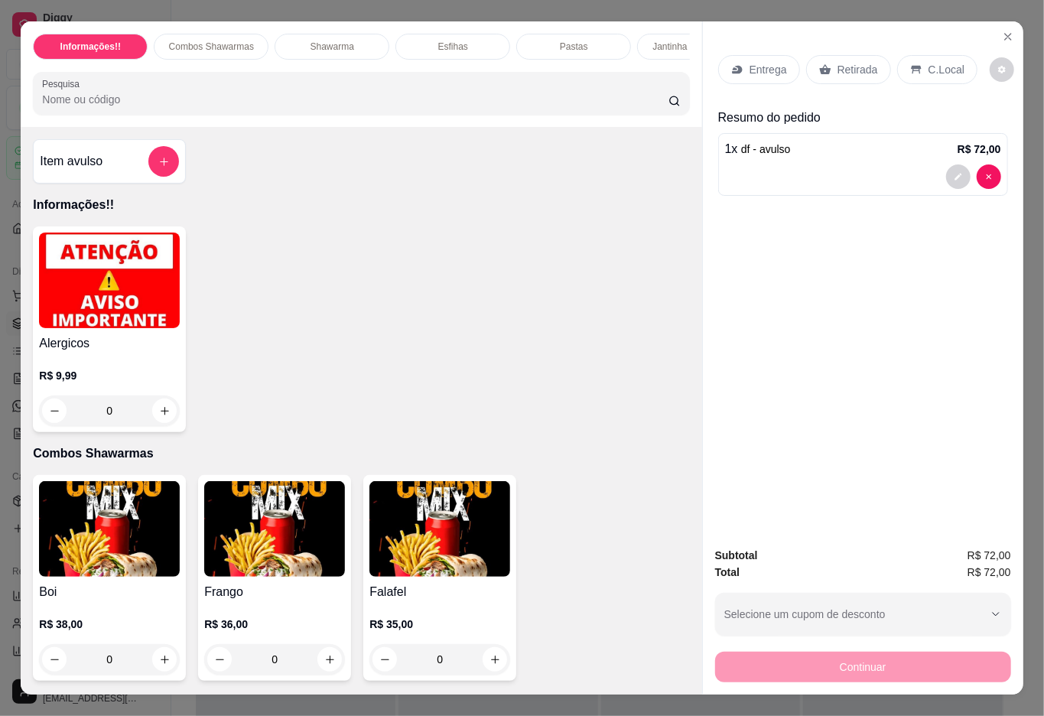
click at [783, 61] on div "Entrega" at bounding box center [759, 69] width 82 height 29
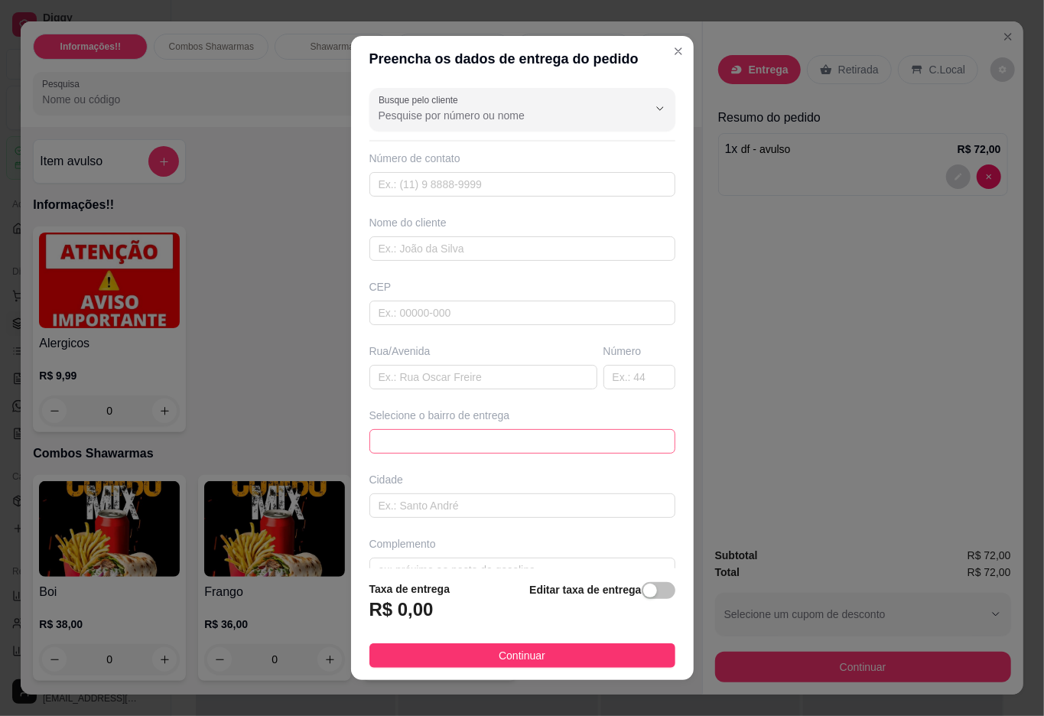
click at [483, 447] on span at bounding box center [523, 441] width 288 height 23
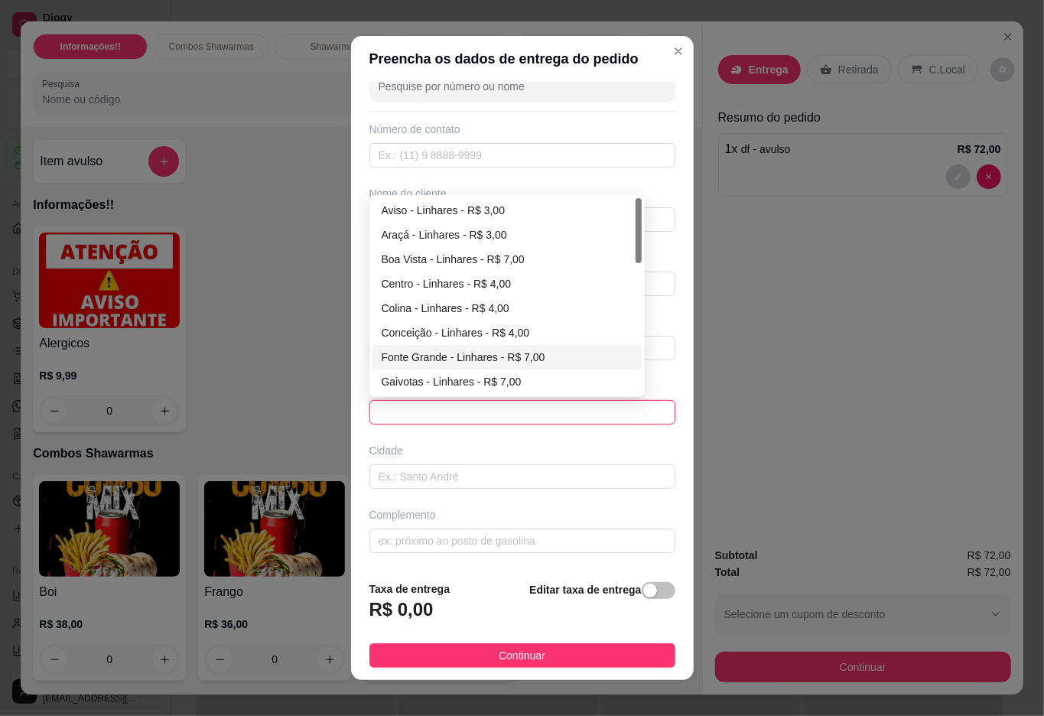
click at [457, 352] on div "Fonte Grande - Linhares - R$ 7,00" at bounding box center [507, 357] width 251 height 17
type input "Linhares"
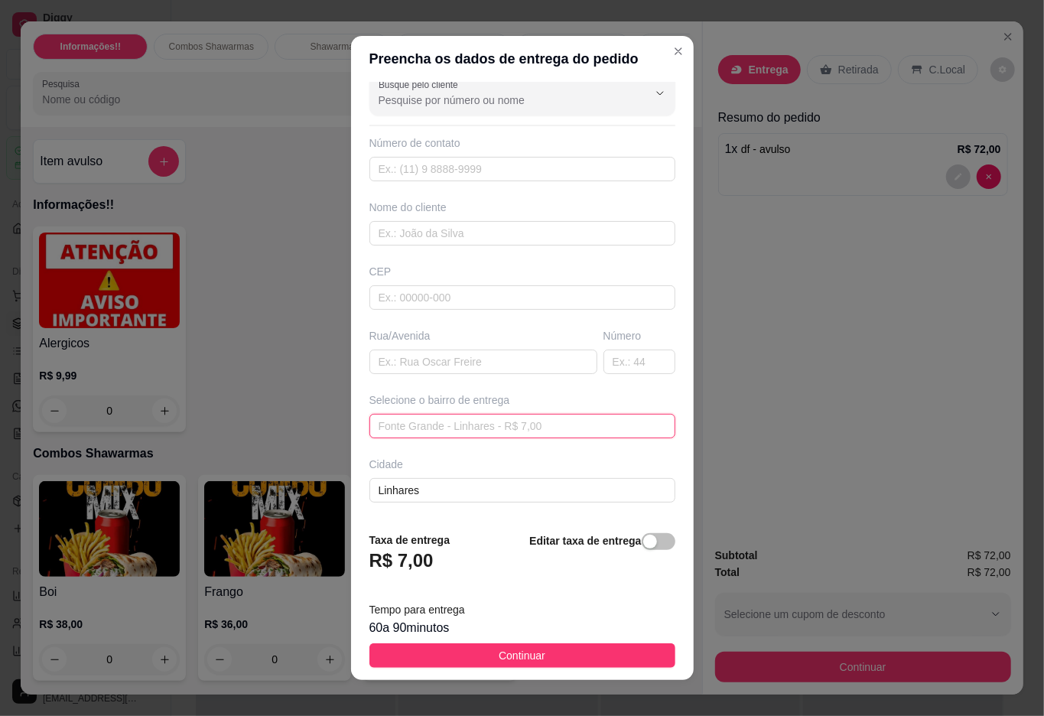
scroll to position [32, 0]
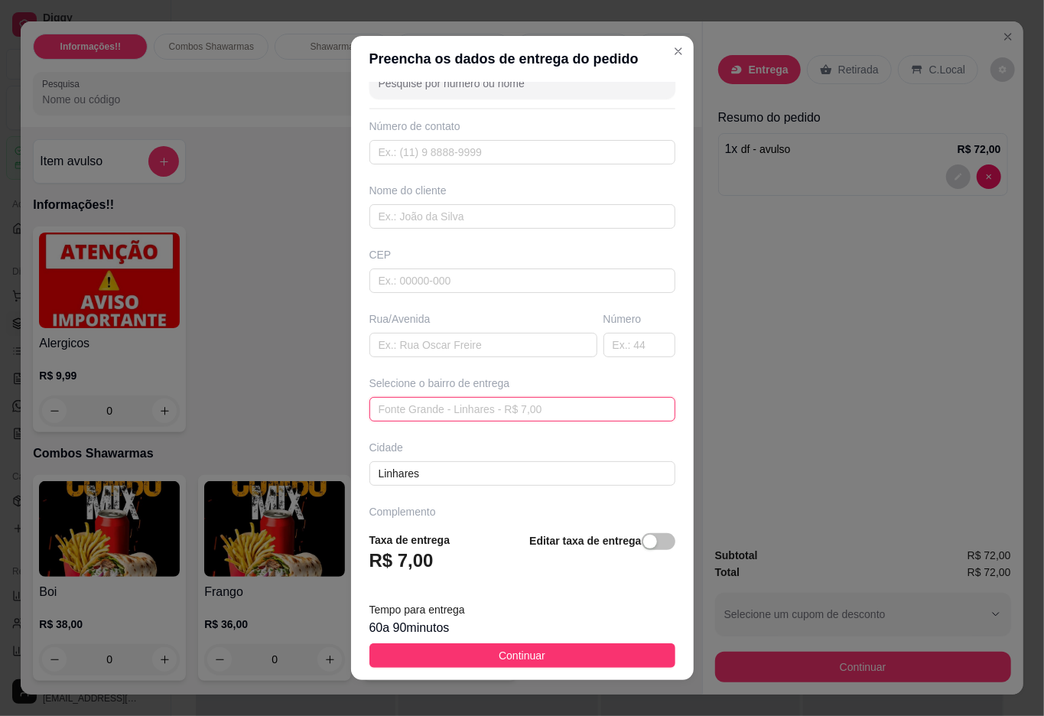
click at [523, 421] on span "Fonte Grande - Linhares - R$ 7,00" at bounding box center [523, 409] width 288 height 23
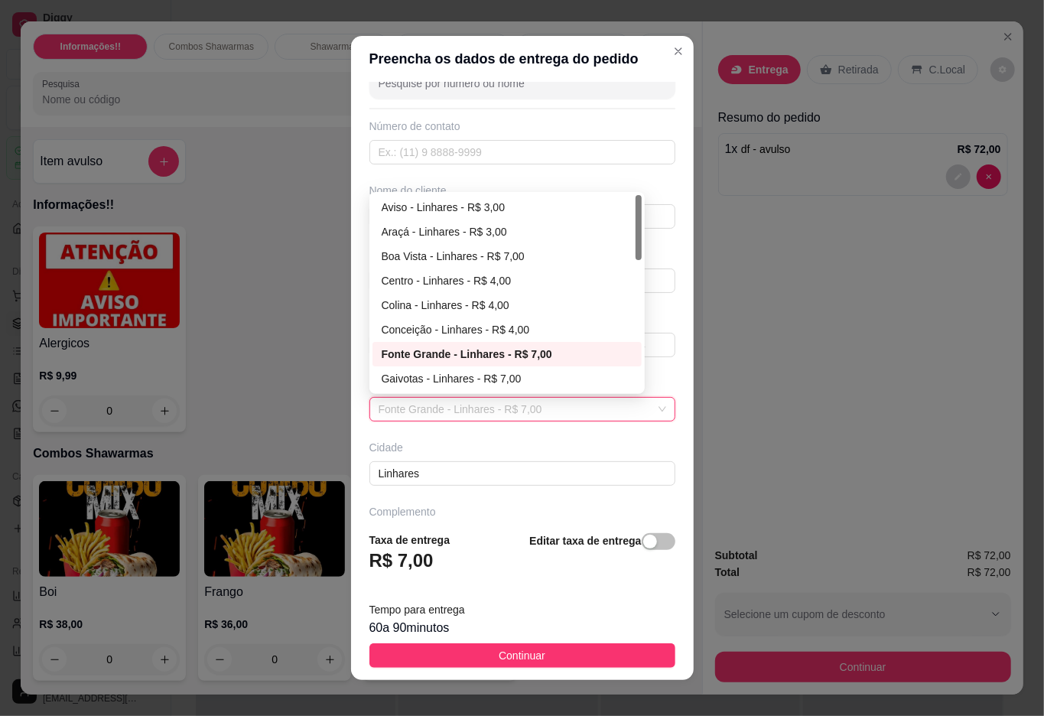
click at [490, 444] on div "Cidade" at bounding box center [522, 447] width 306 height 15
click at [493, 411] on span "Fonte Grande - Linhares - R$ 7,00" at bounding box center [523, 409] width 288 height 23
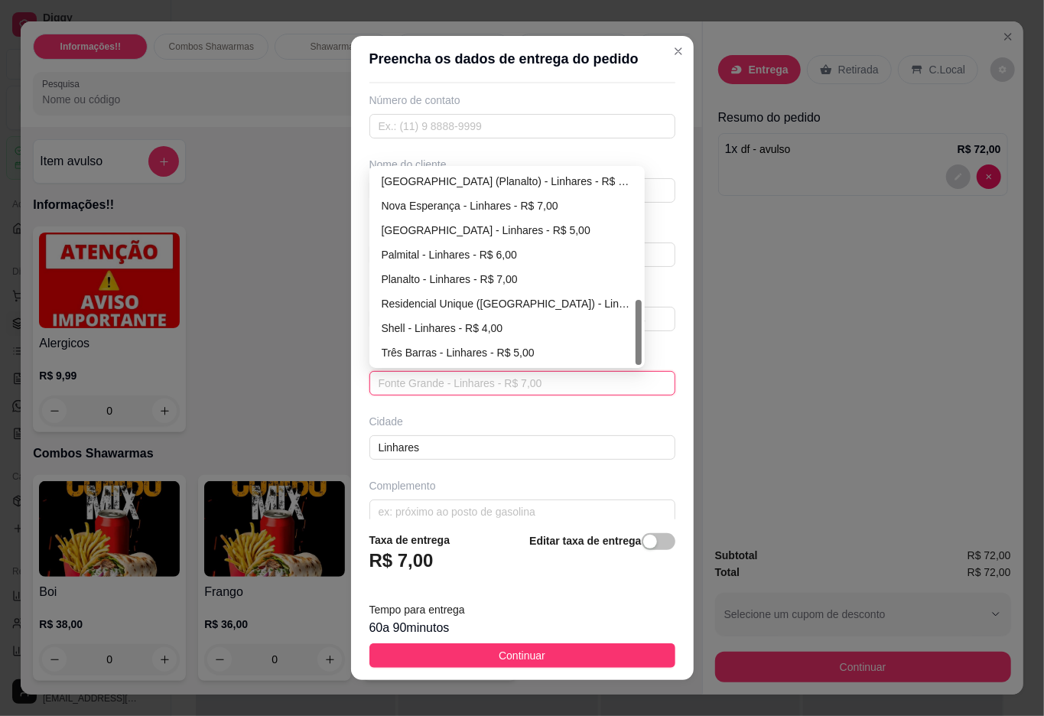
scroll to position [81, 0]
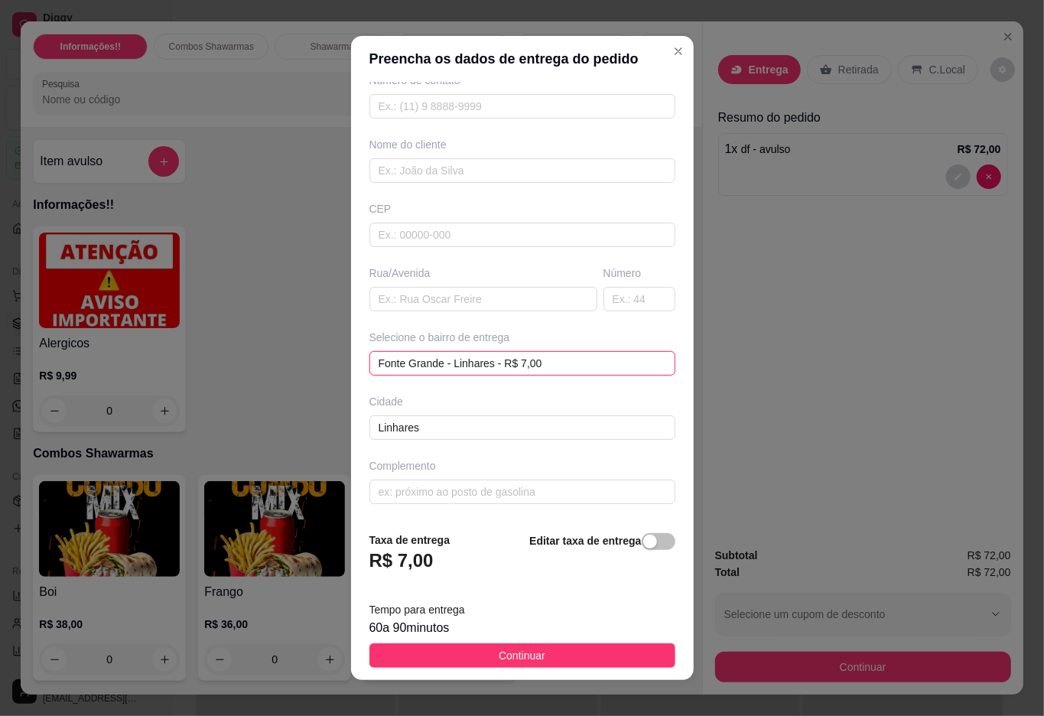
click at [471, 366] on span "Fonte Grande - Linhares - R$ 7,00" at bounding box center [523, 363] width 288 height 23
click at [643, 548] on div "button" at bounding box center [650, 542] width 14 height 14
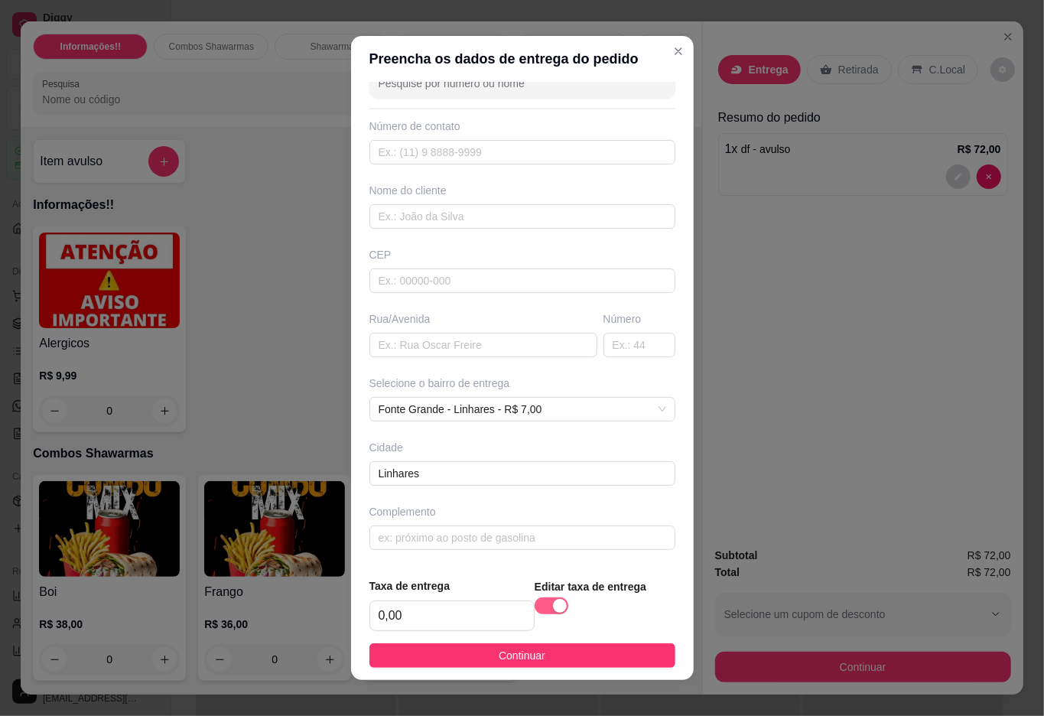
scroll to position [35, 0]
click at [460, 604] on input "0,00" at bounding box center [452, 615] width 164 height 29
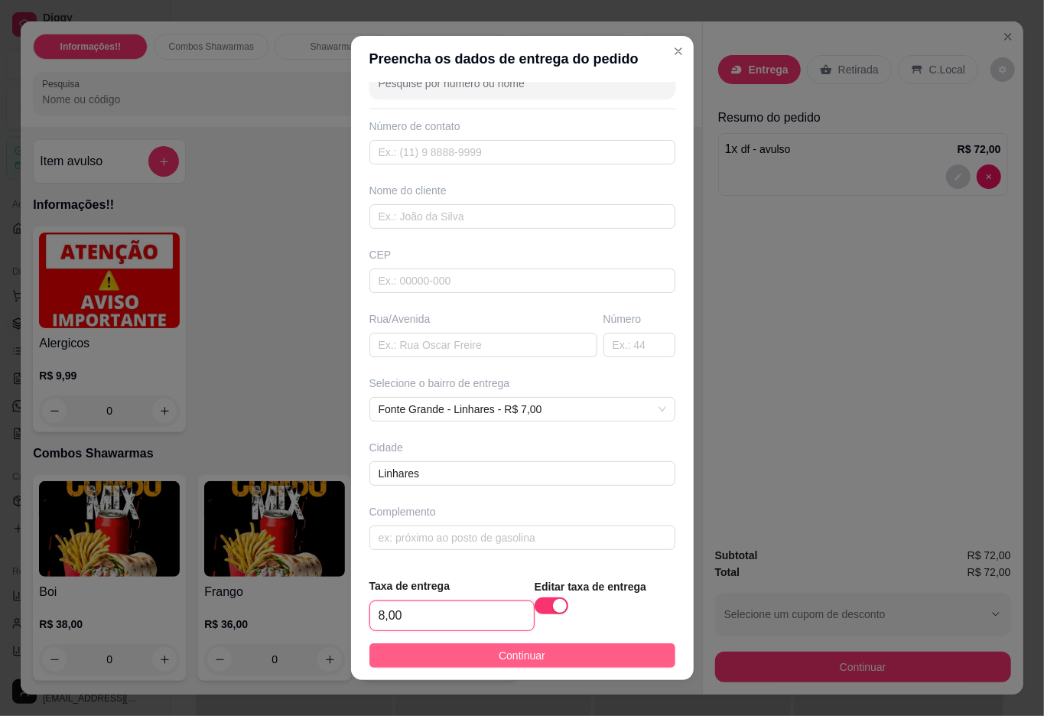
type input "8,00"
click at [520, 647] on span "Continuar" at bounding box center [522, 655] width 47 height 17
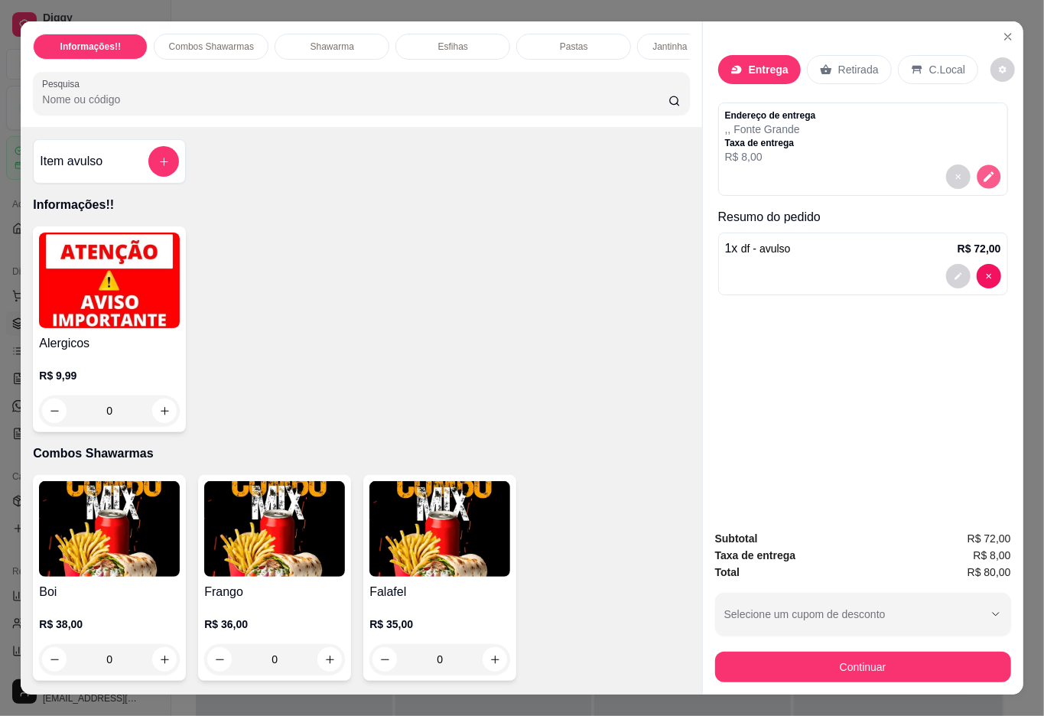
click at [982, 170] on icon "decrease-product-quantity" at bounding box center [988, 176] width 13 height 13
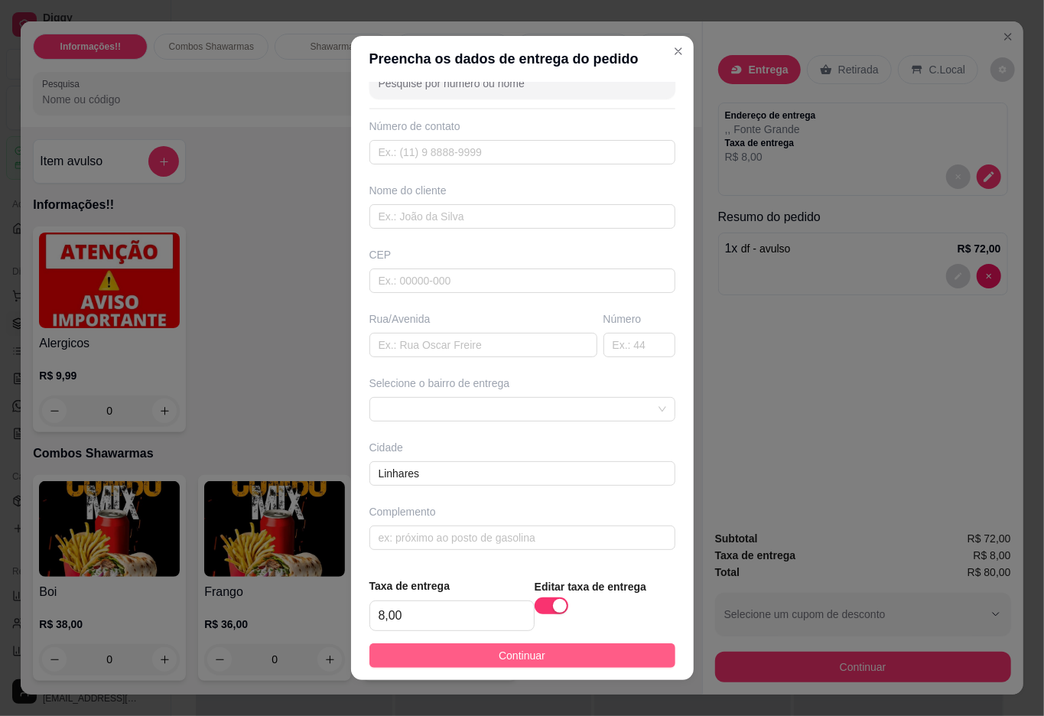
click at [557, 662] on button "Continuar" at bounding box center [522, 655] width 306 height 24
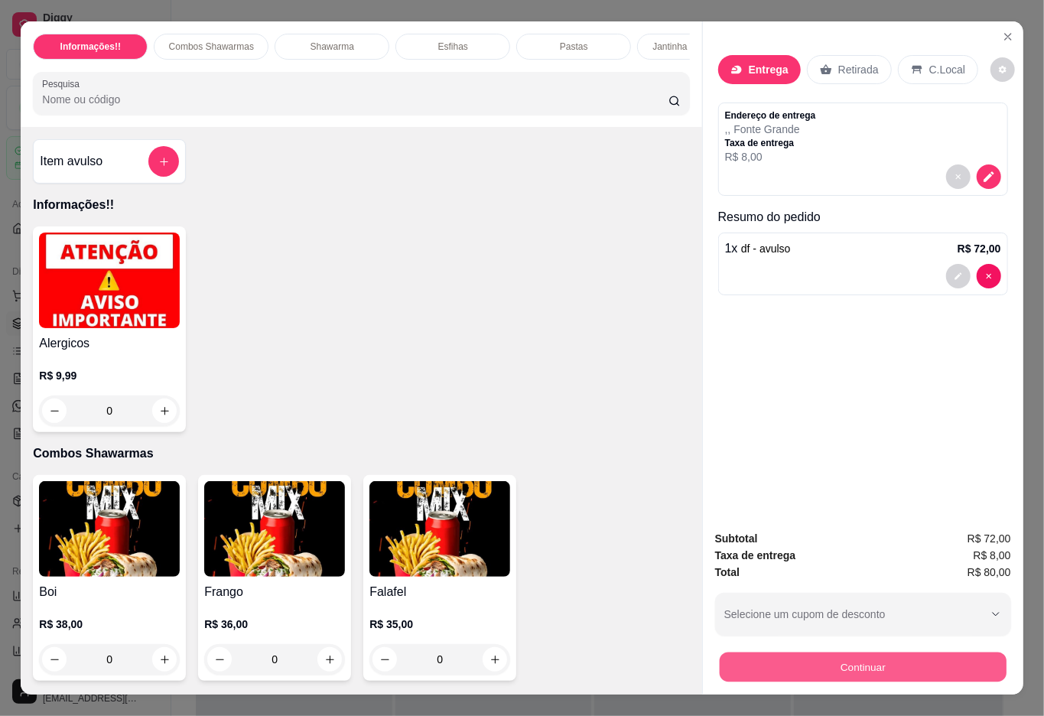
click at [790, 665] on button "Continuar" at bounding box center [862, 667] width 287 height 30
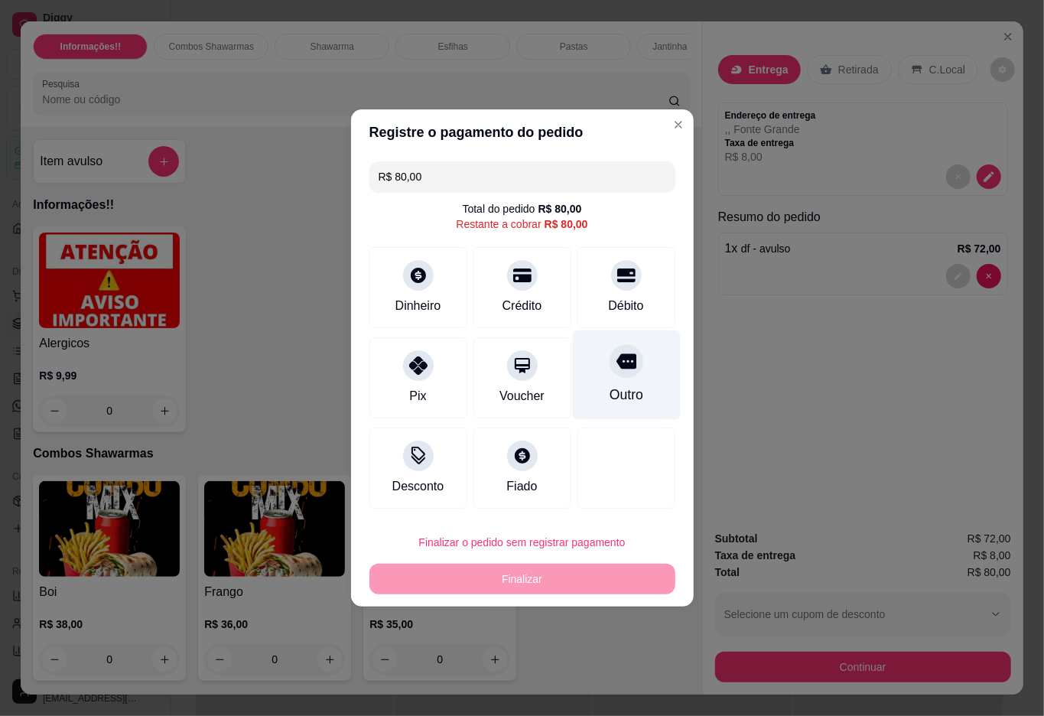
click at [610, 378] on div at bounding box center [627, 361] width 34 height 34
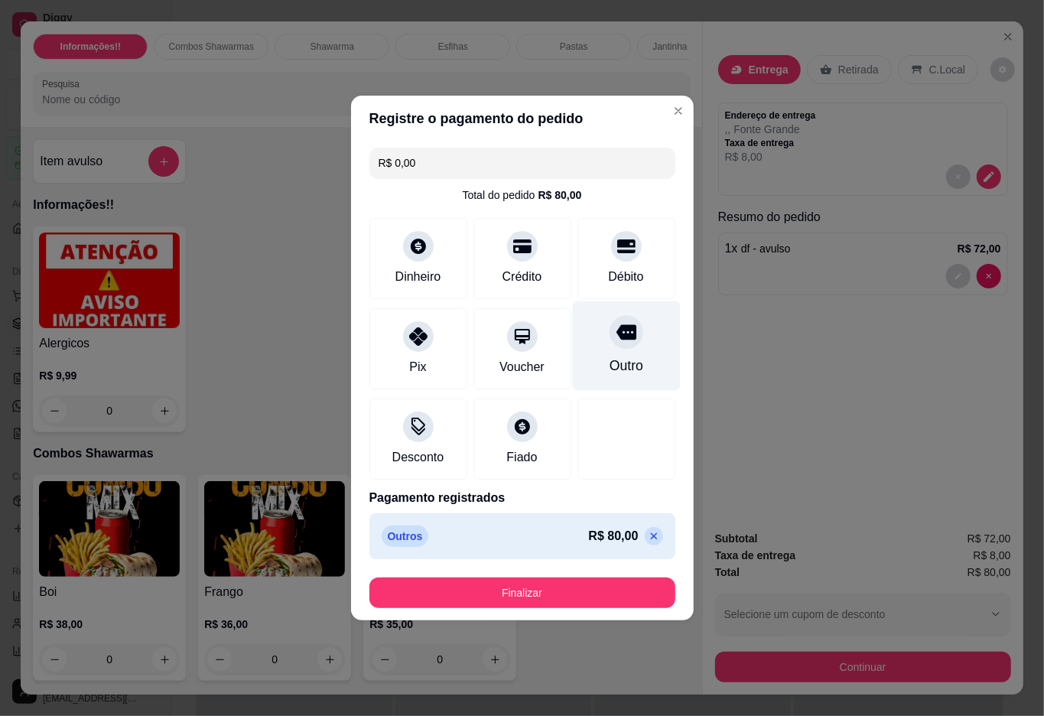
click at [622, 352] on div "Outro" at bounding box center [626, 345] width 108 height 89
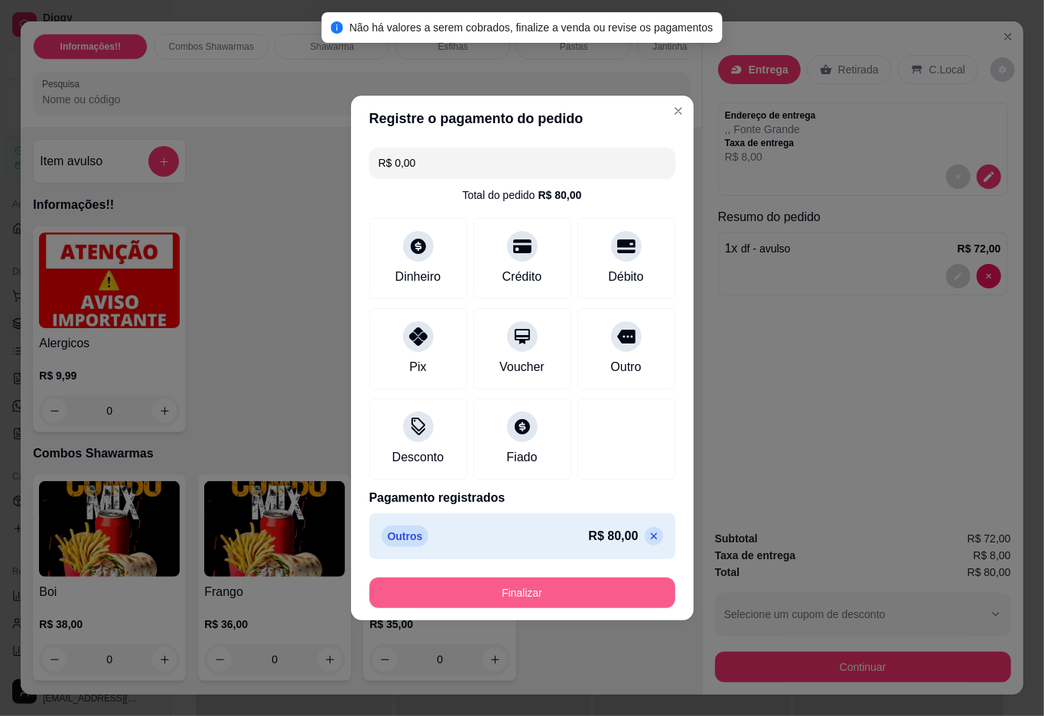
click at [571, 589] on button "Finalizar" at bounding box center [522, 592] width 306 height 31
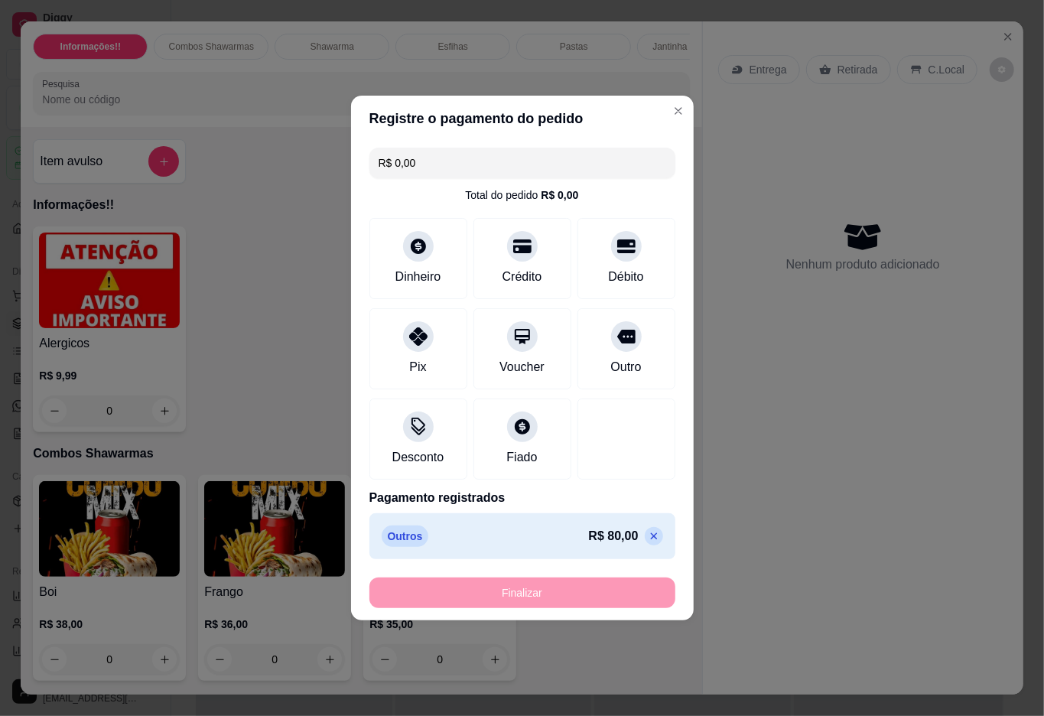
type input "-R$ 80,00"
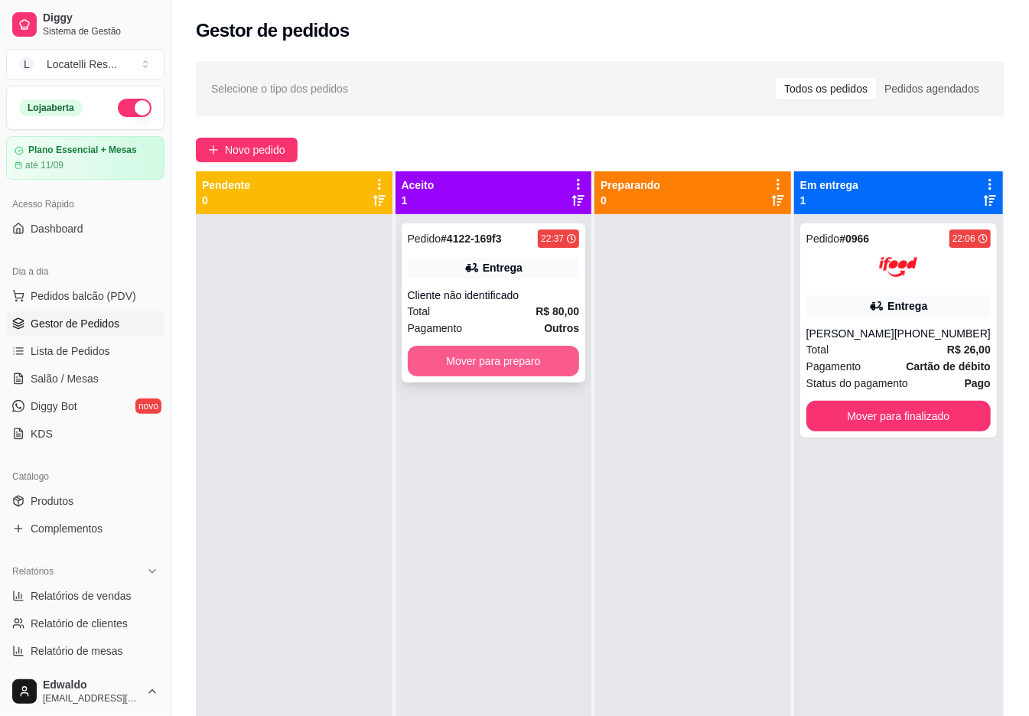
click at [548, 359] on button "Mover para preparo" at bounding box center [494, 361] width 172 height 31
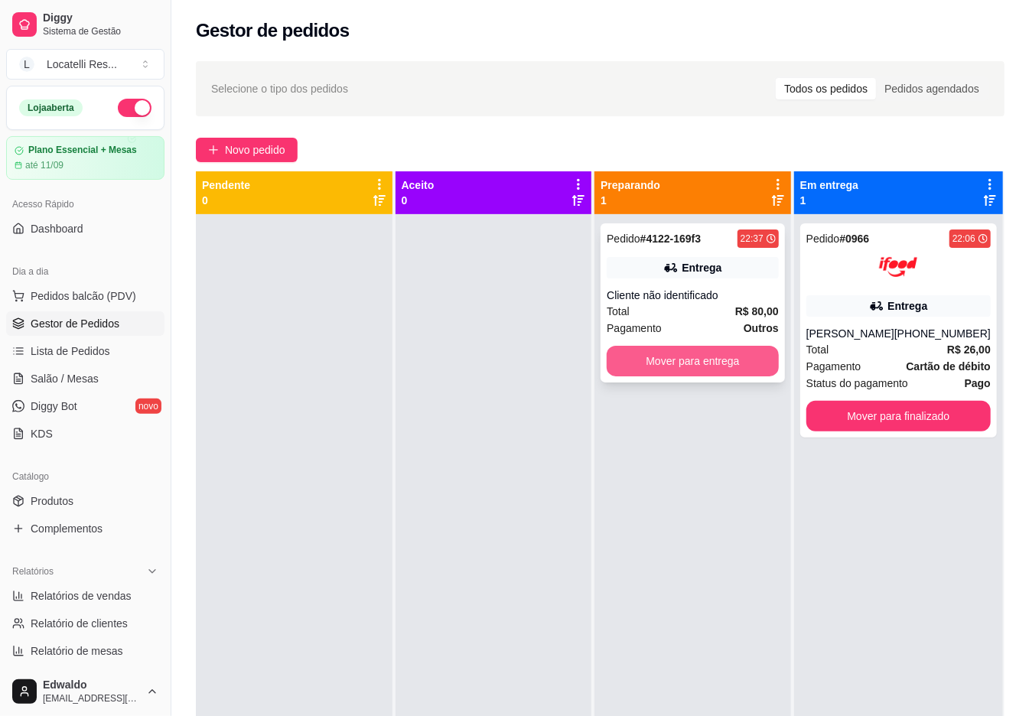
click at [655, 359] on button "Mover para entrega" at bounding box center [692, 361] width 172 height 31
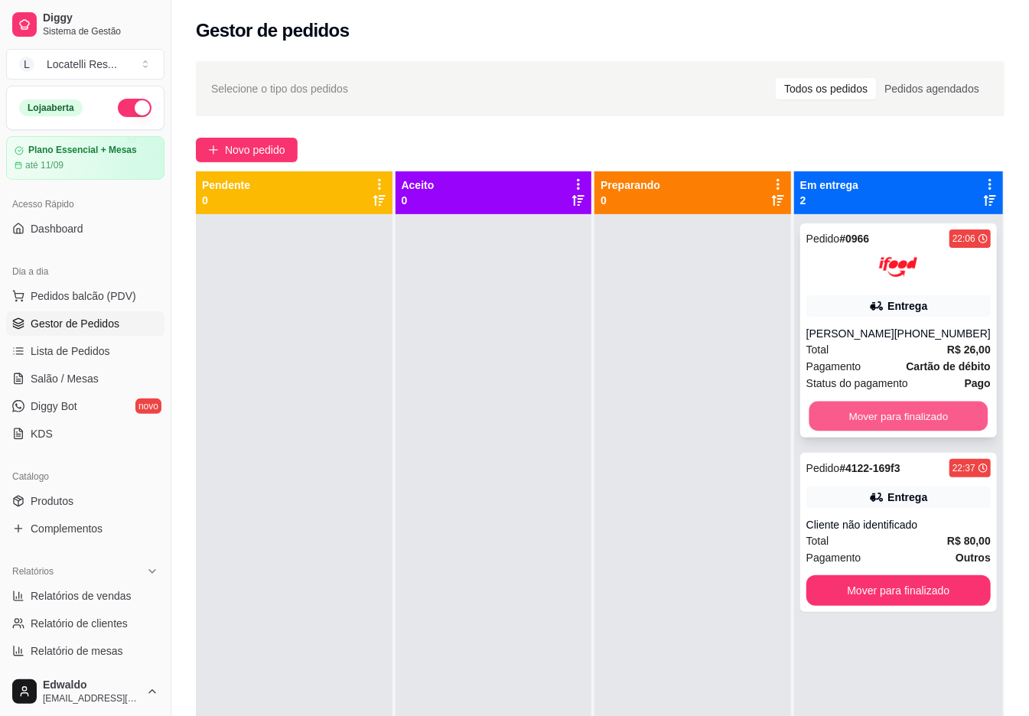
click at [881, 408] on button "Mover para finalizado" at bounding box center [897, 417] width 179 height 30
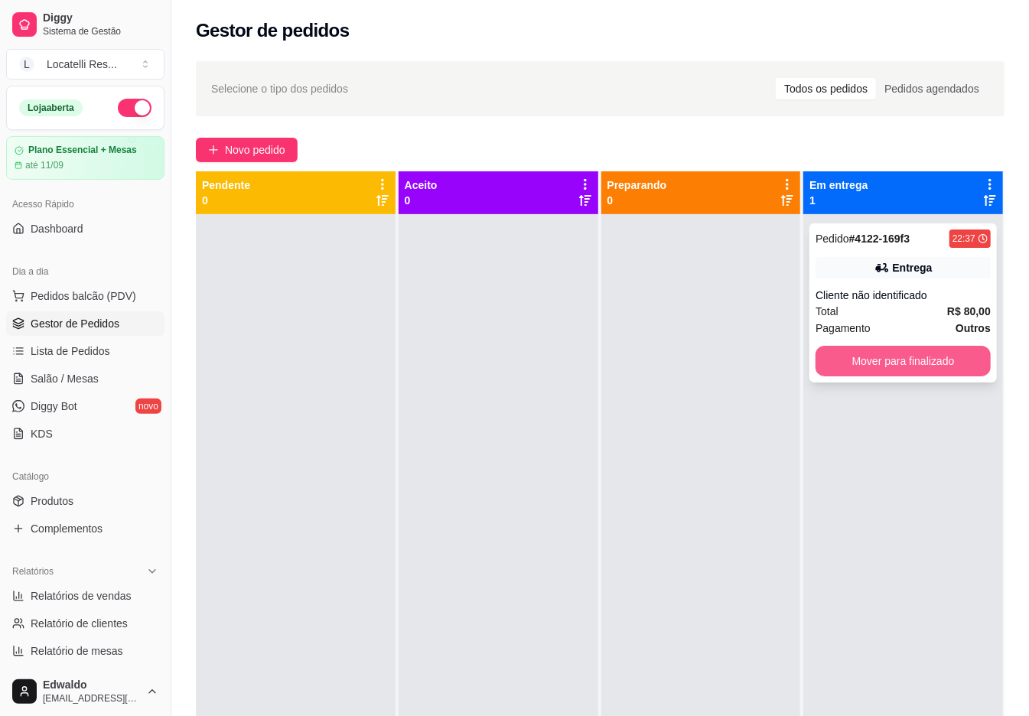
click at [860, 366] on button "Mover para finalizado" at bounding box center [902, 361] width 175 height 31
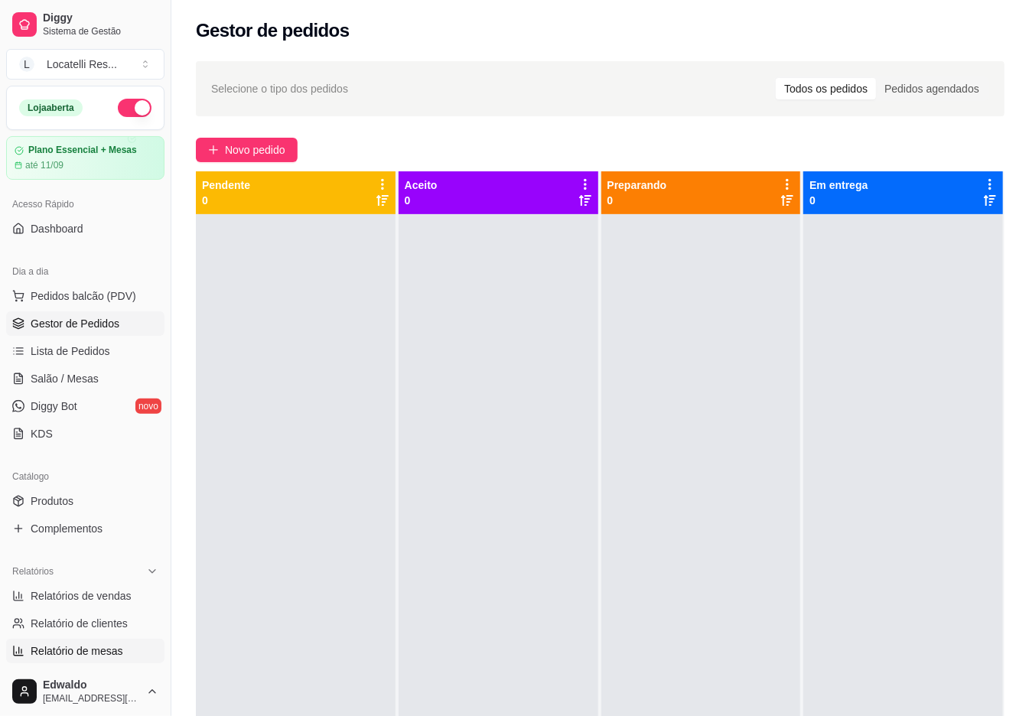
scroll to position [102, 0]
